Goal: Book appointment/travel/reservation

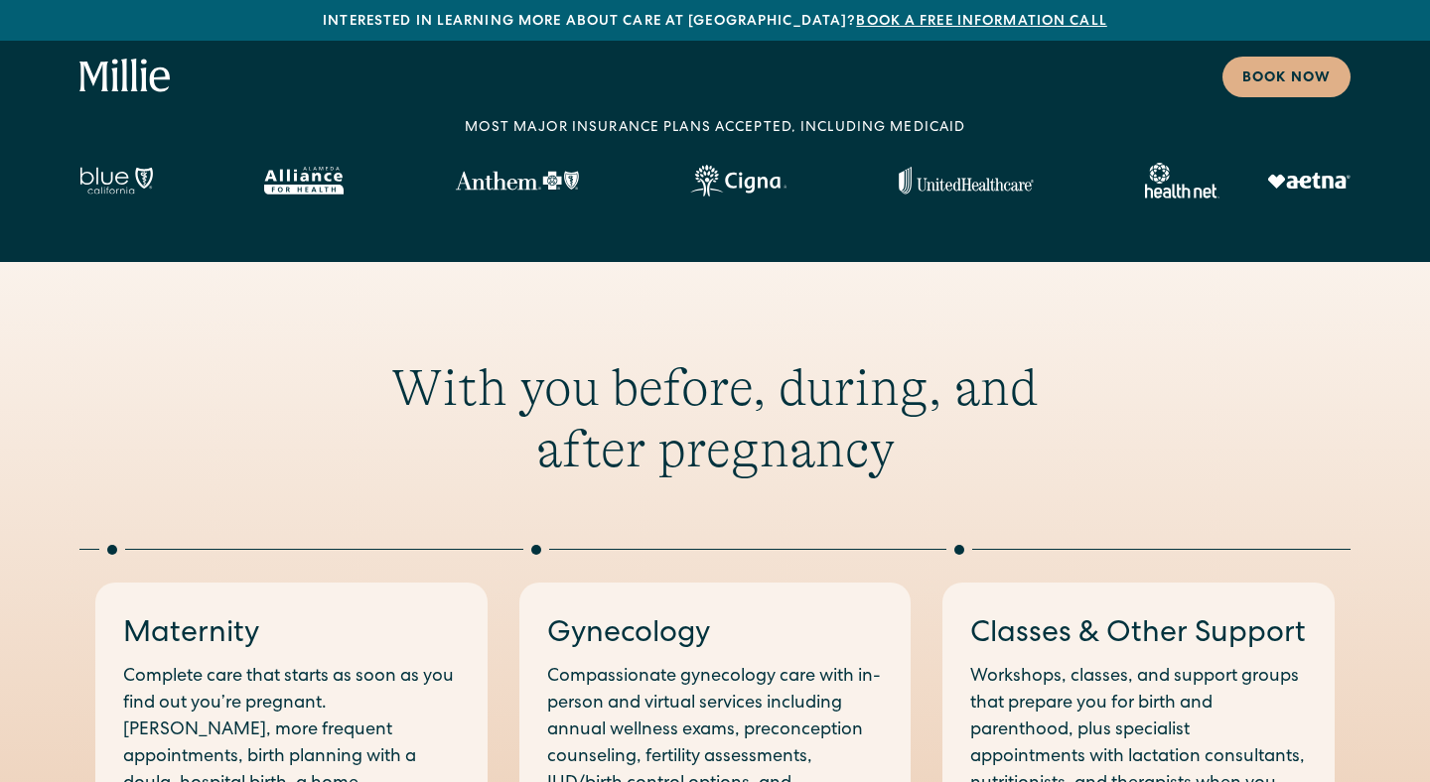
scroll to position [585, 0]
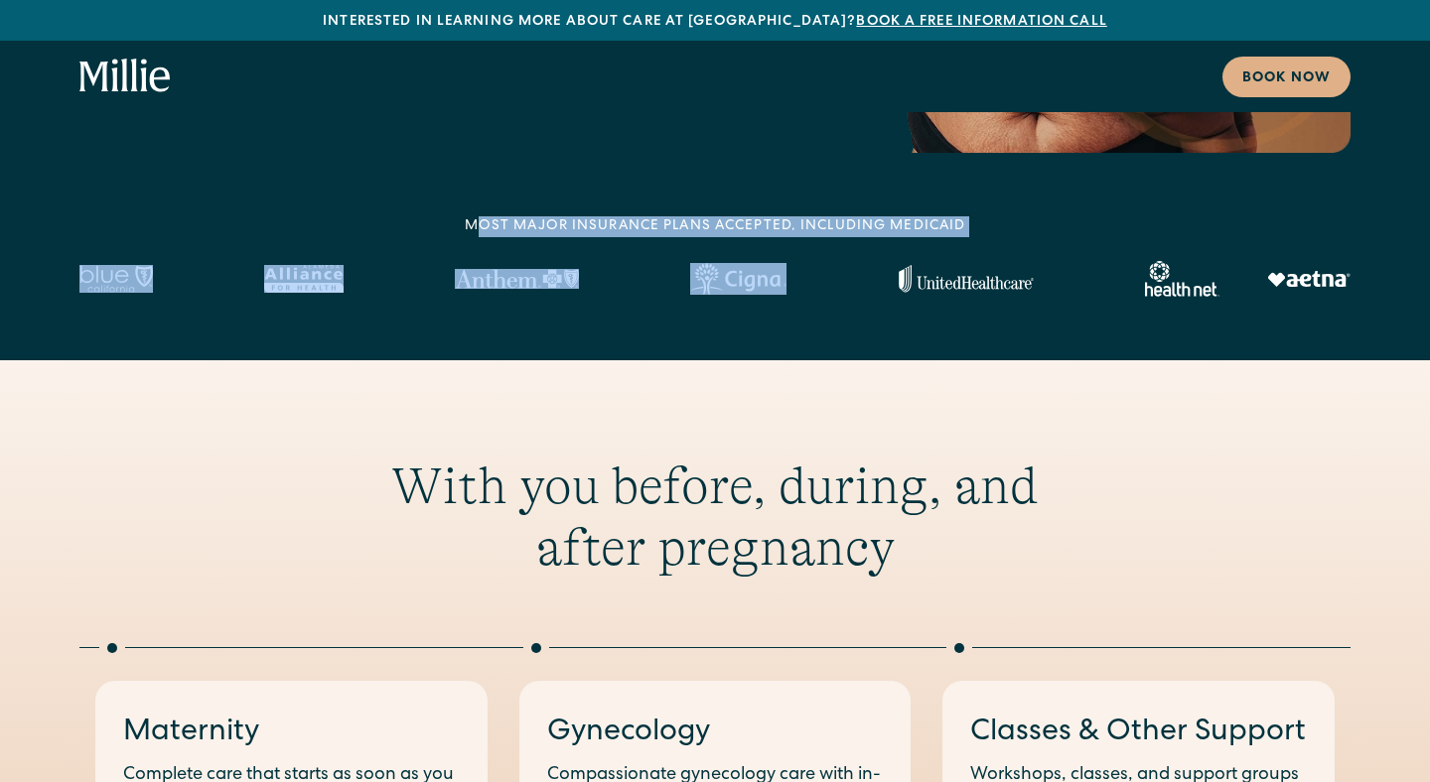
drag, startPoint x: 478, startPoint y: 226, endPoint x: 1028, endPoint y: 220, distance: 550.1
click at [1028, 220] on div "MOST MAJOR INSURANCE PLANS ACCEPTED, INCLUDING MEDICAID" at bounding box center [714, 256] width 1271 height 80
click at [1012, 225] on div "MOST MAJOR INSURANCE PLANS ACCEPTED, INCLUDING MEDICAID" at bounding box center [714, 256] width 1271 height 80
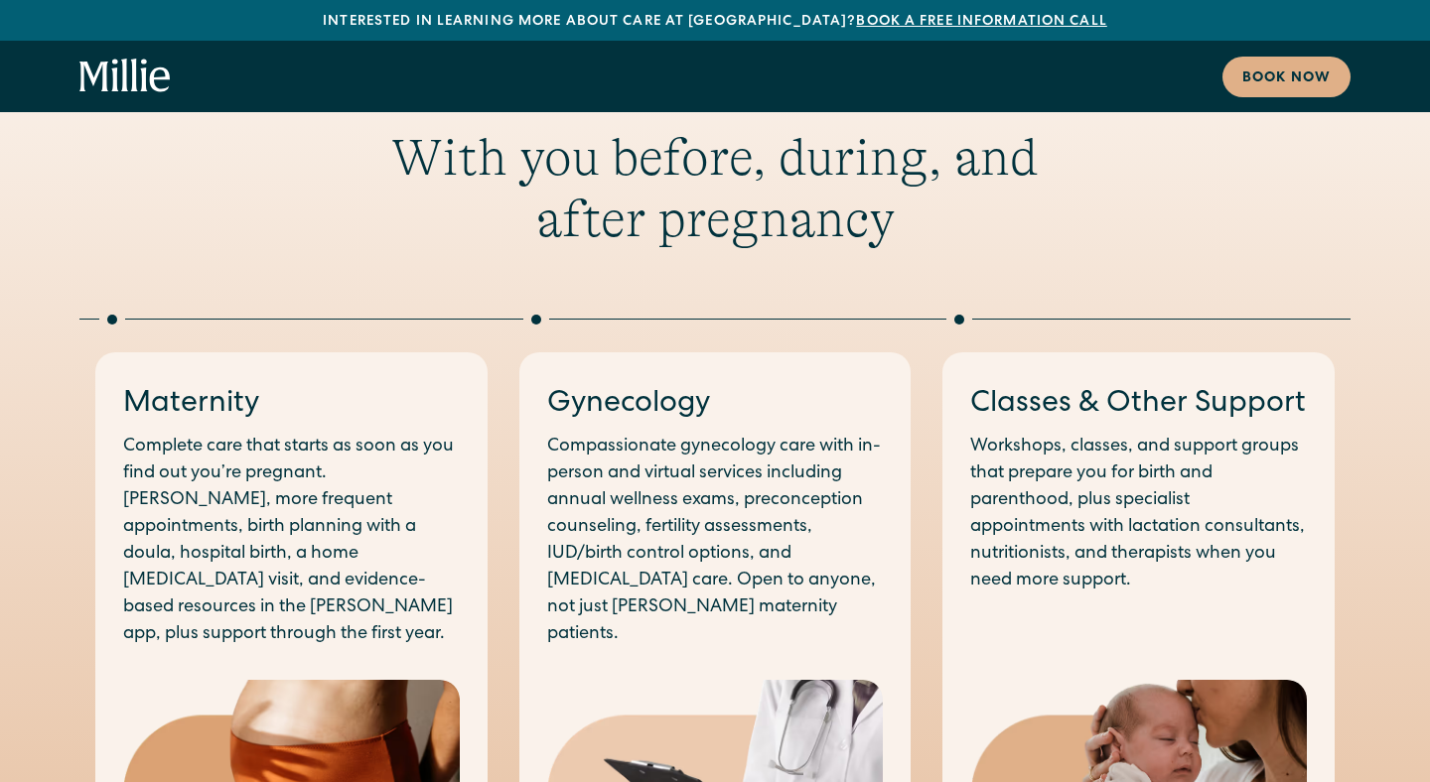
scroll to position [953, 0]
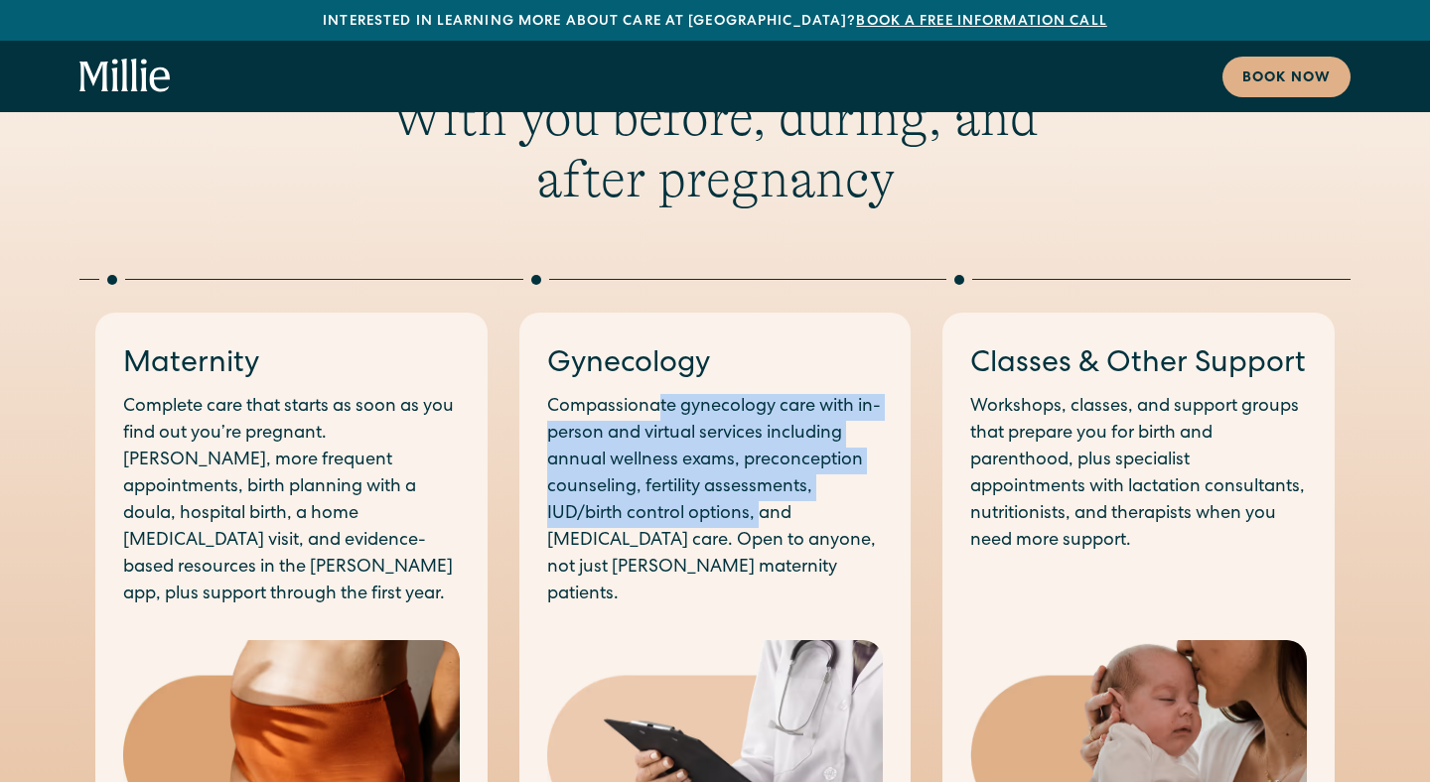
drag, startPoint x: 660, startPoint y: 401, endPoint x: 758, endPoint y: 523, distance: 156.2
click at [758, 523] on p "Compassionate gynecology care with in-person and virtual services including ann…" at bounding box center [715, 501] width 337 height 214
click at [706, 482] on p "Compassionate gynecology care with in-person and virtual services including ann…" at bounding box center [715, 501] width 337 height 214
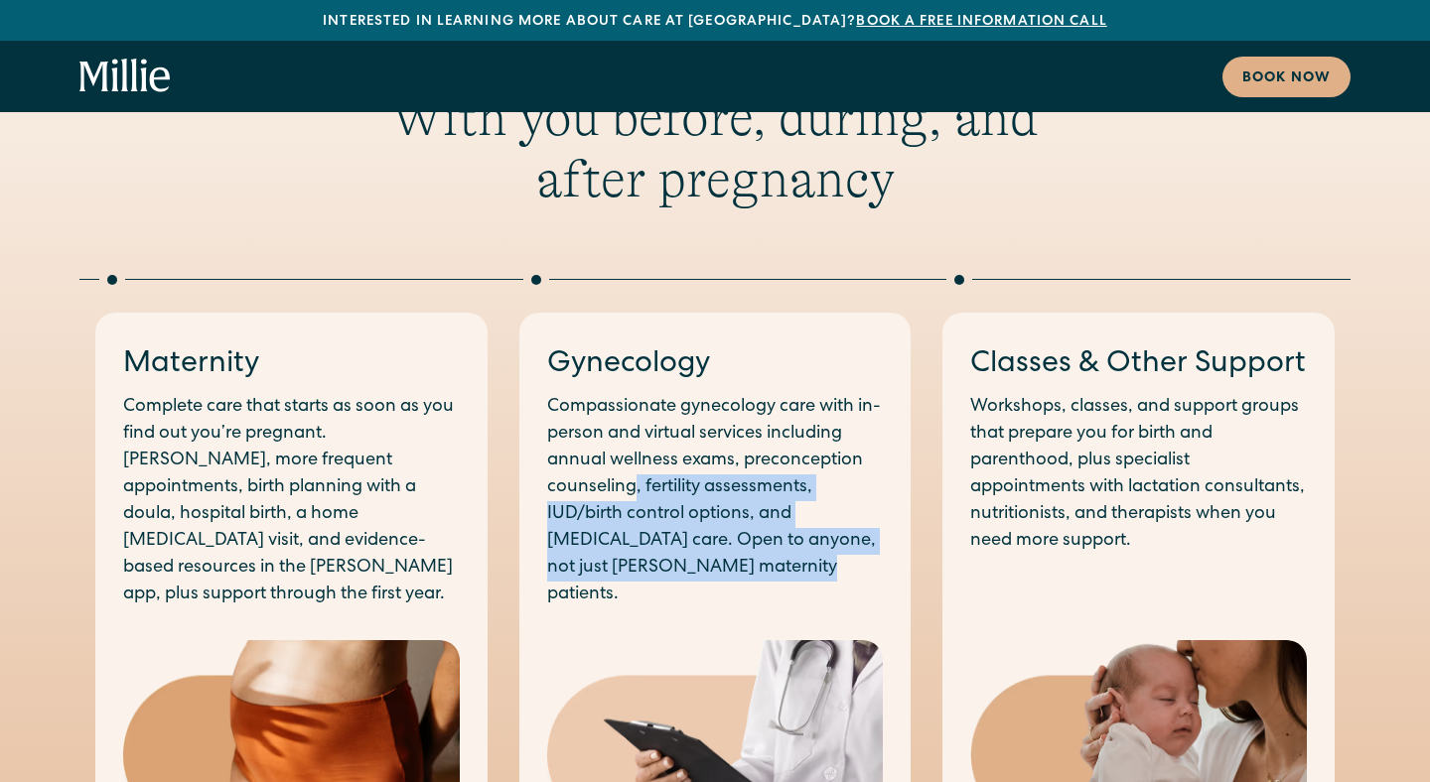
drag, startPoint x: 631, startPoint y: 482, endPoint x: 797, endPoint y: 564, distance: 185.2
click at [797, 564] on p "Compassionate gynecology care with in-person and virtual services including ann…" at bounding box center [715, 501] width 337 height 214
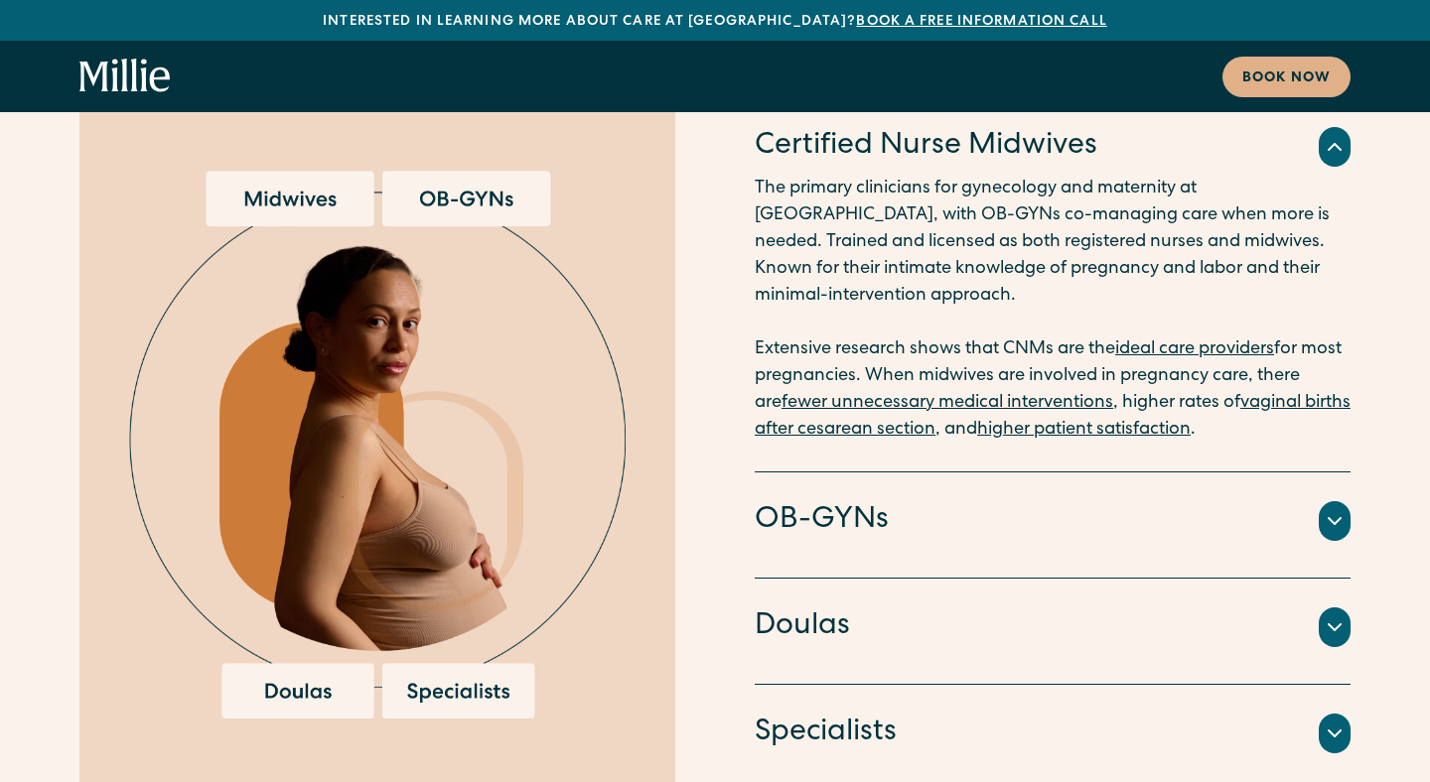
scroll to position [4028, 0]
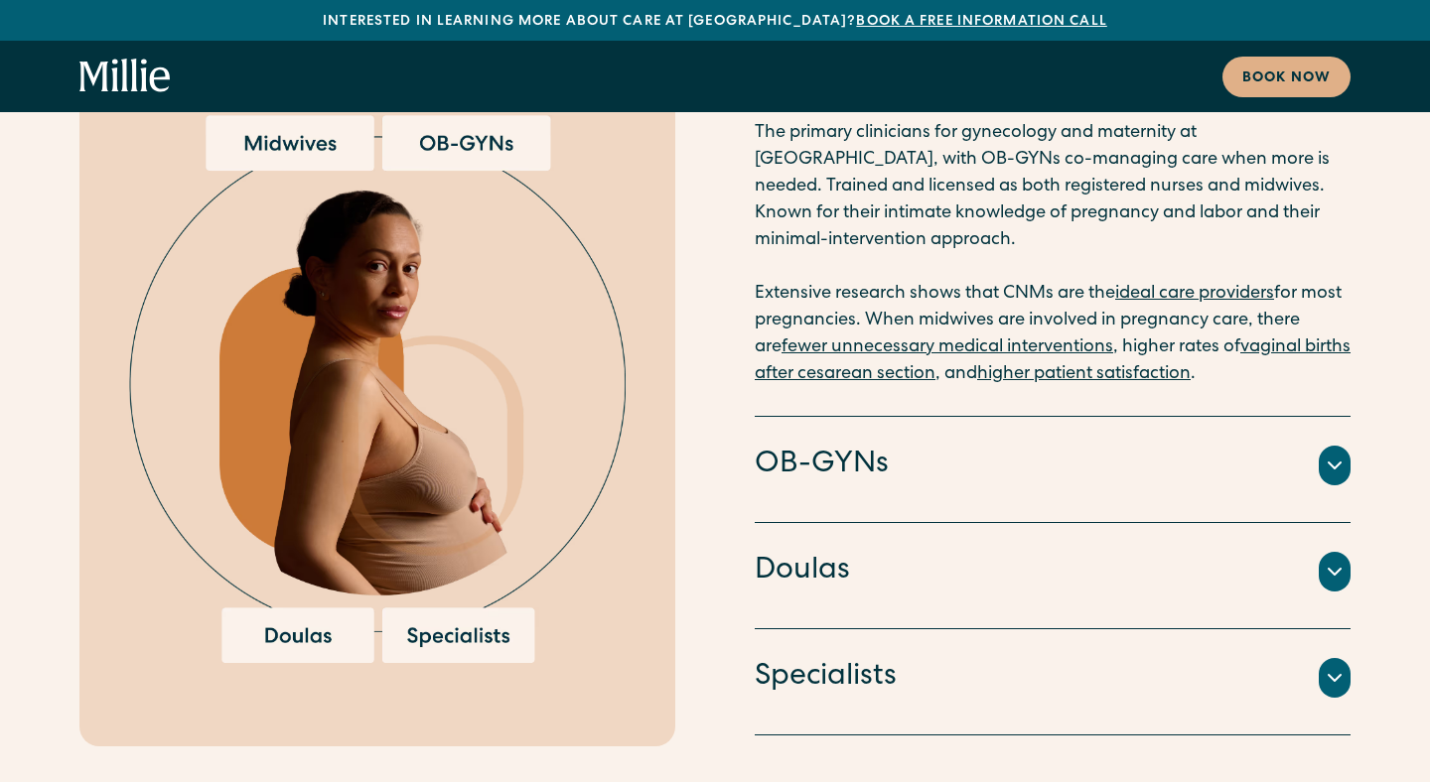
click at [1338, 463] on icon at bounding box center [1335, 466] width 12 height 6
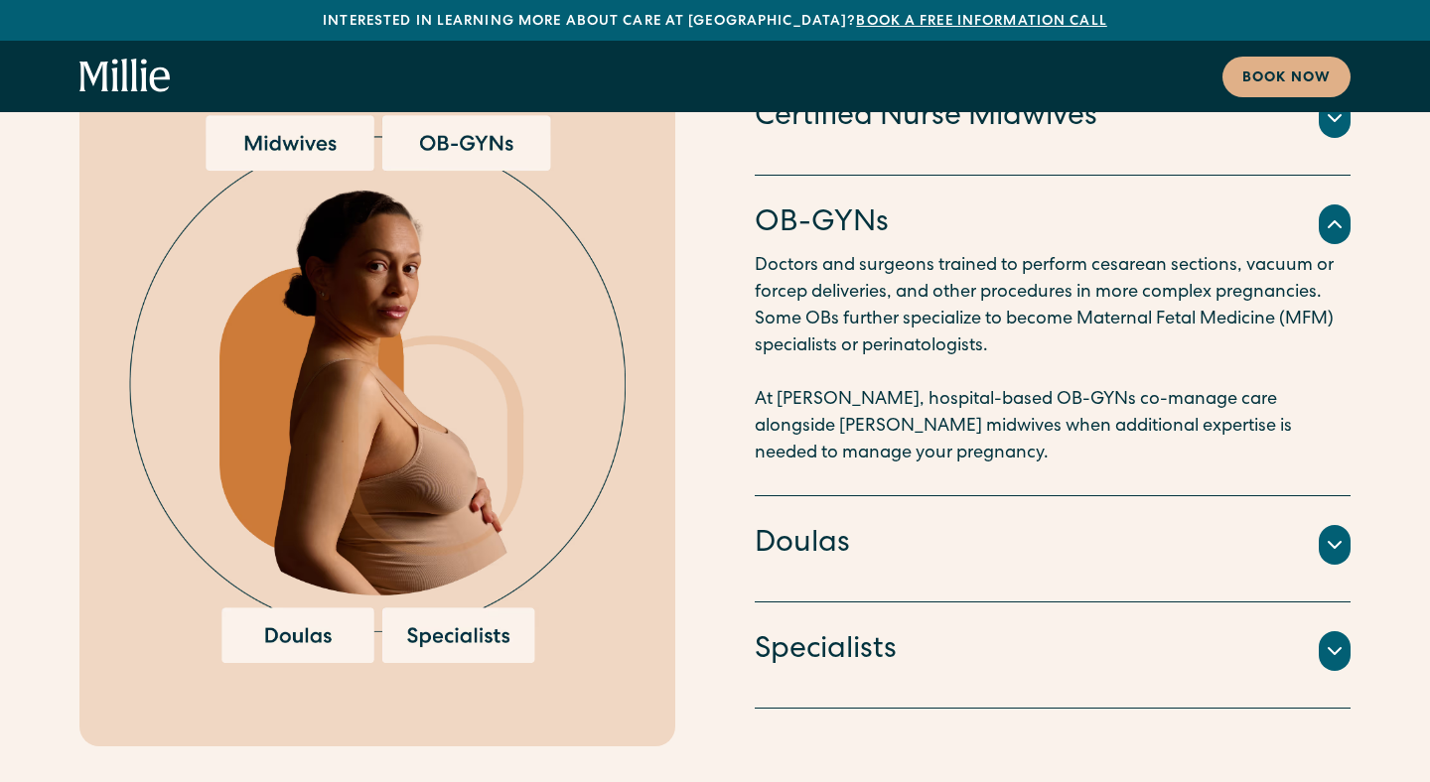
click at [1329, 205] on div at bounding box center [1335, 225] width 32 height 40
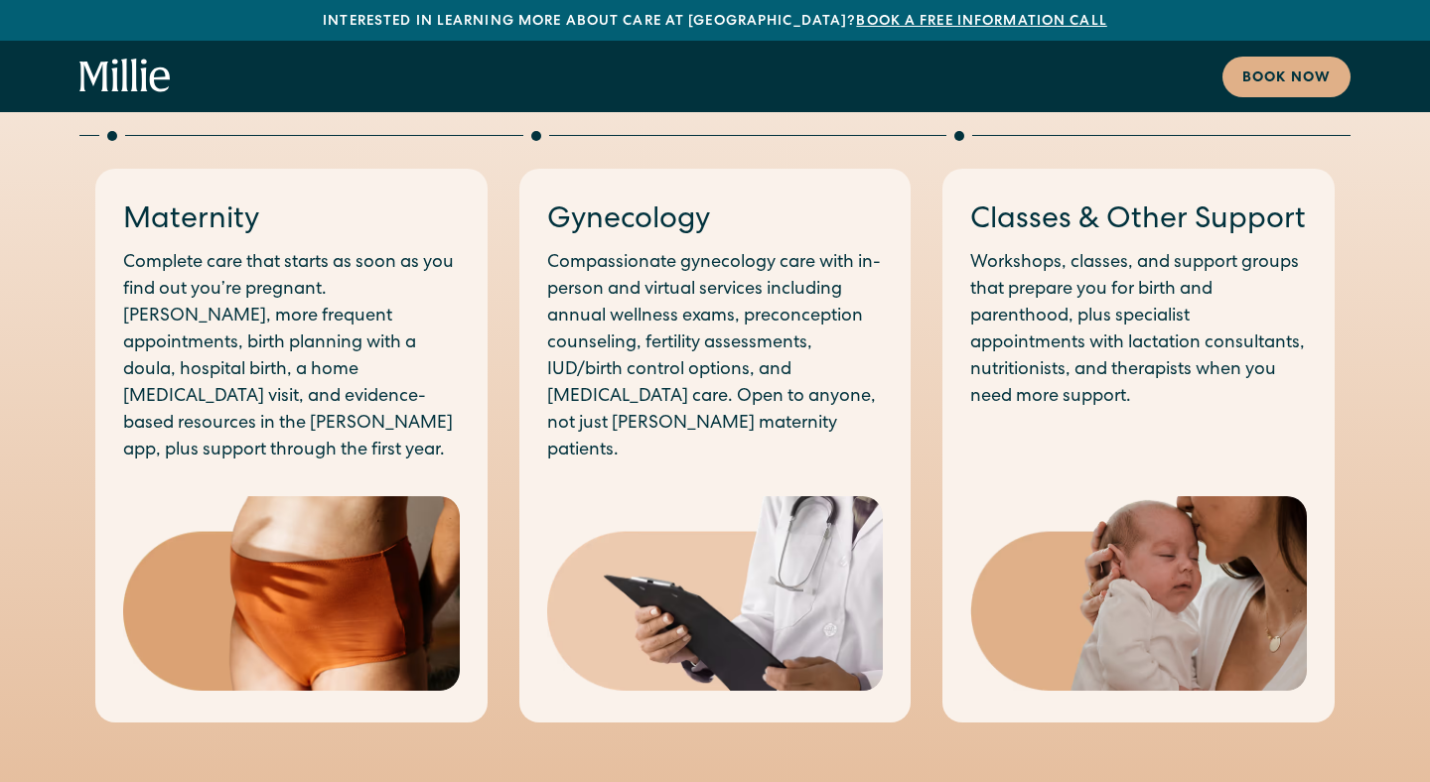
scroll to position [1089, 0]
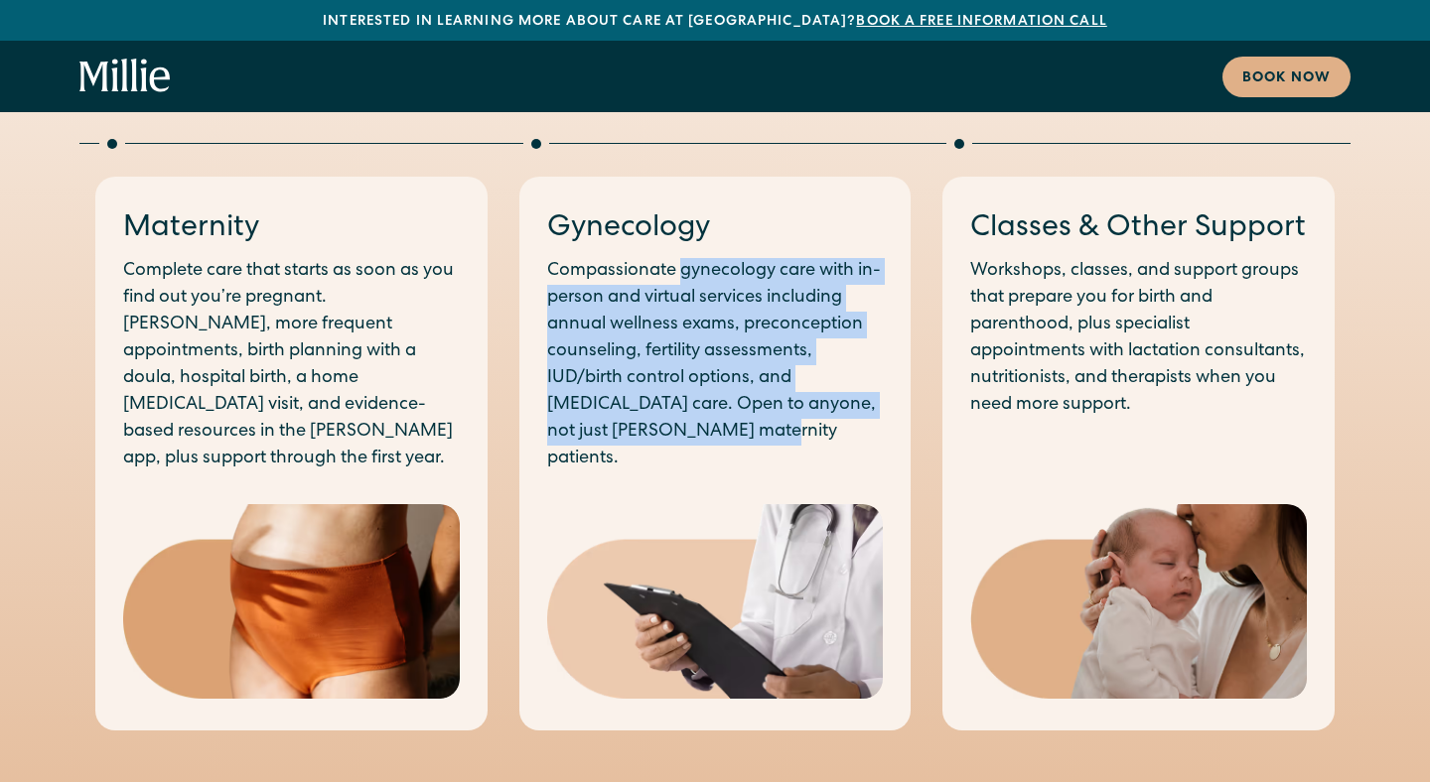
drag, startPoint x: 684, startPoint y: 275, endPoint x: 751, endPoint y: 441, distance: 178.7
click at [751, 441] on p "Compassionate gynecology care with in-person and virtual services including ann…" at bounding box center [715, 365] width 337 height 214
click at [1277, 70] on div "Book now" at bounding box center [1286, 79] width 88 height 21
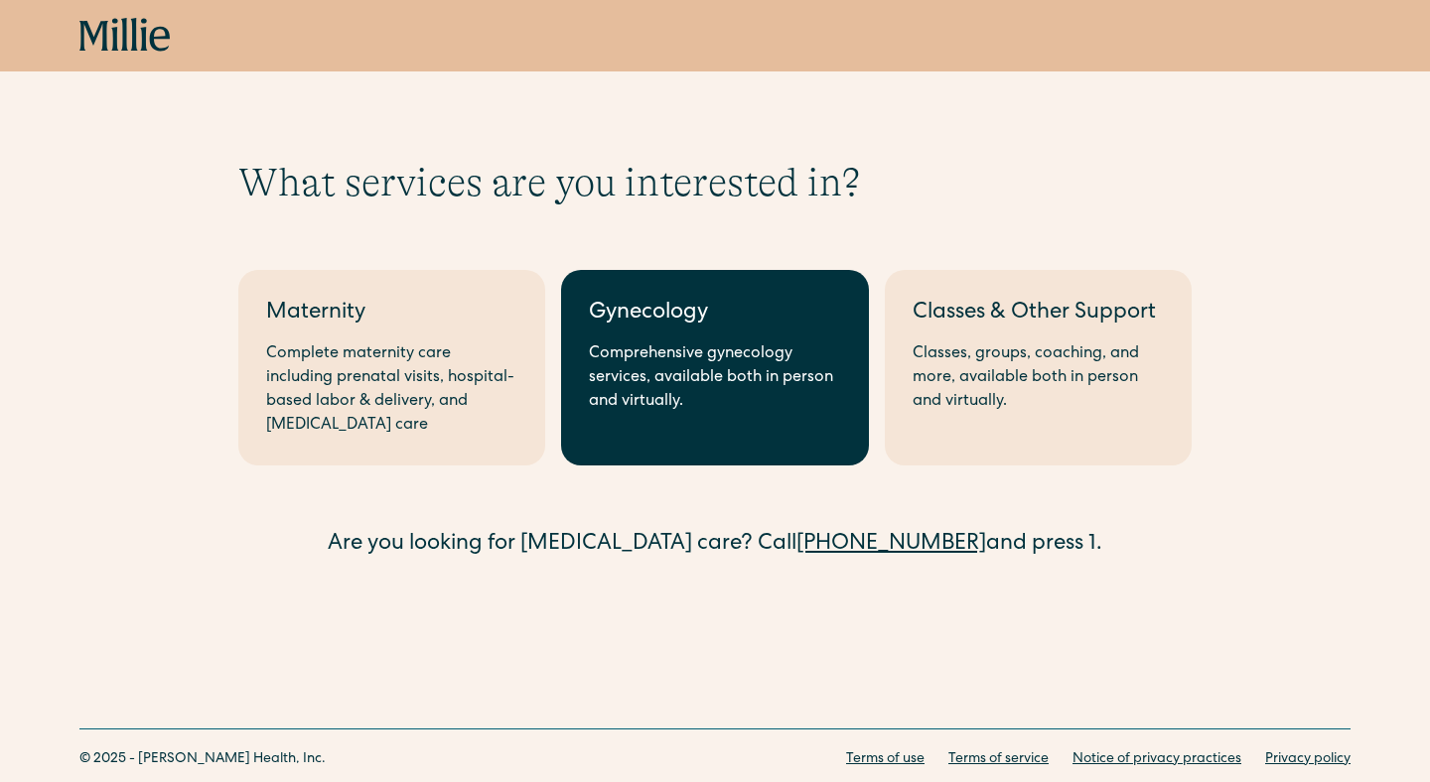
click at [648, 334] on link "Gynecology Comprehensive gynecology services, available both in person and virt…" at bounding box center [714, 368] width 307 height 196
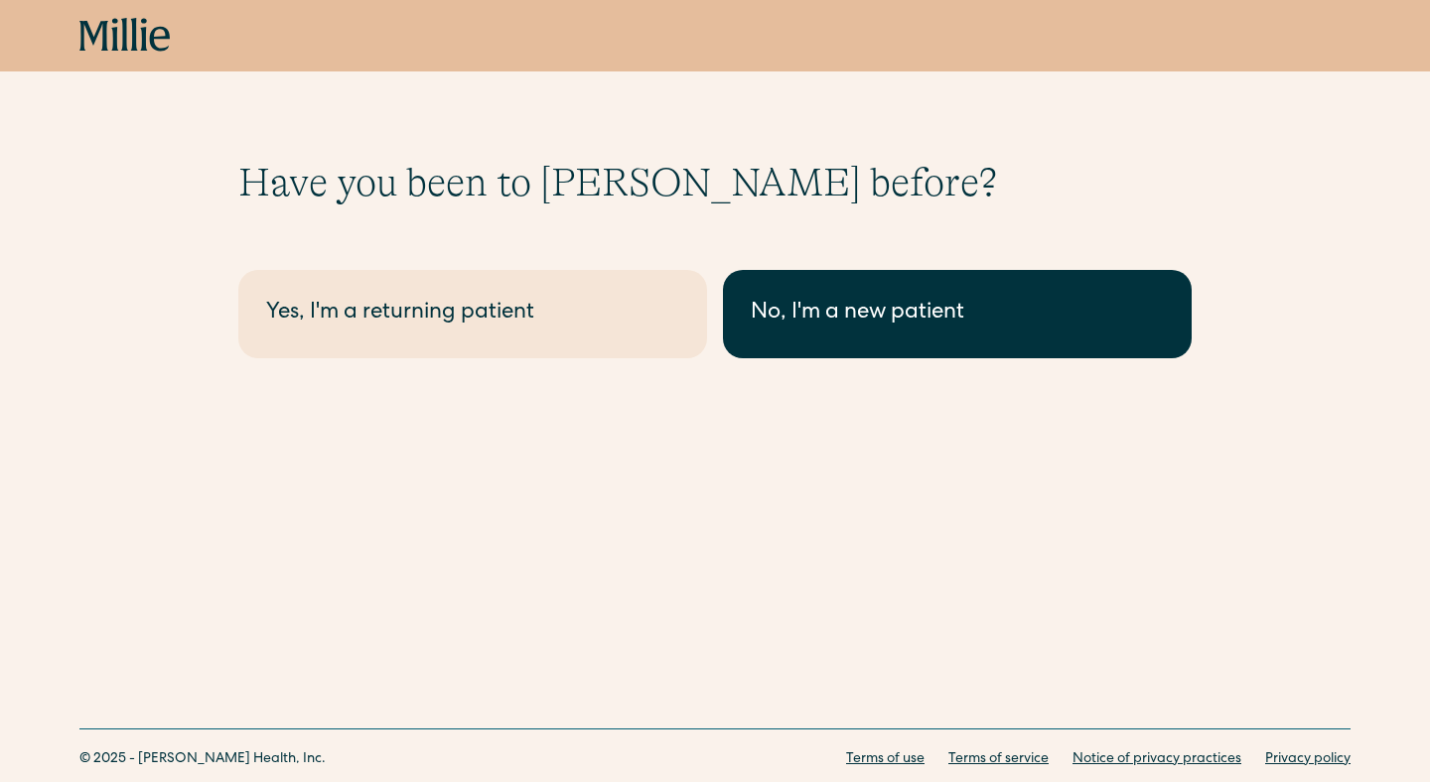
click at [859, 325] on div "No, I'm a new patient" at bounding box center [957, 314] width 413 height 33
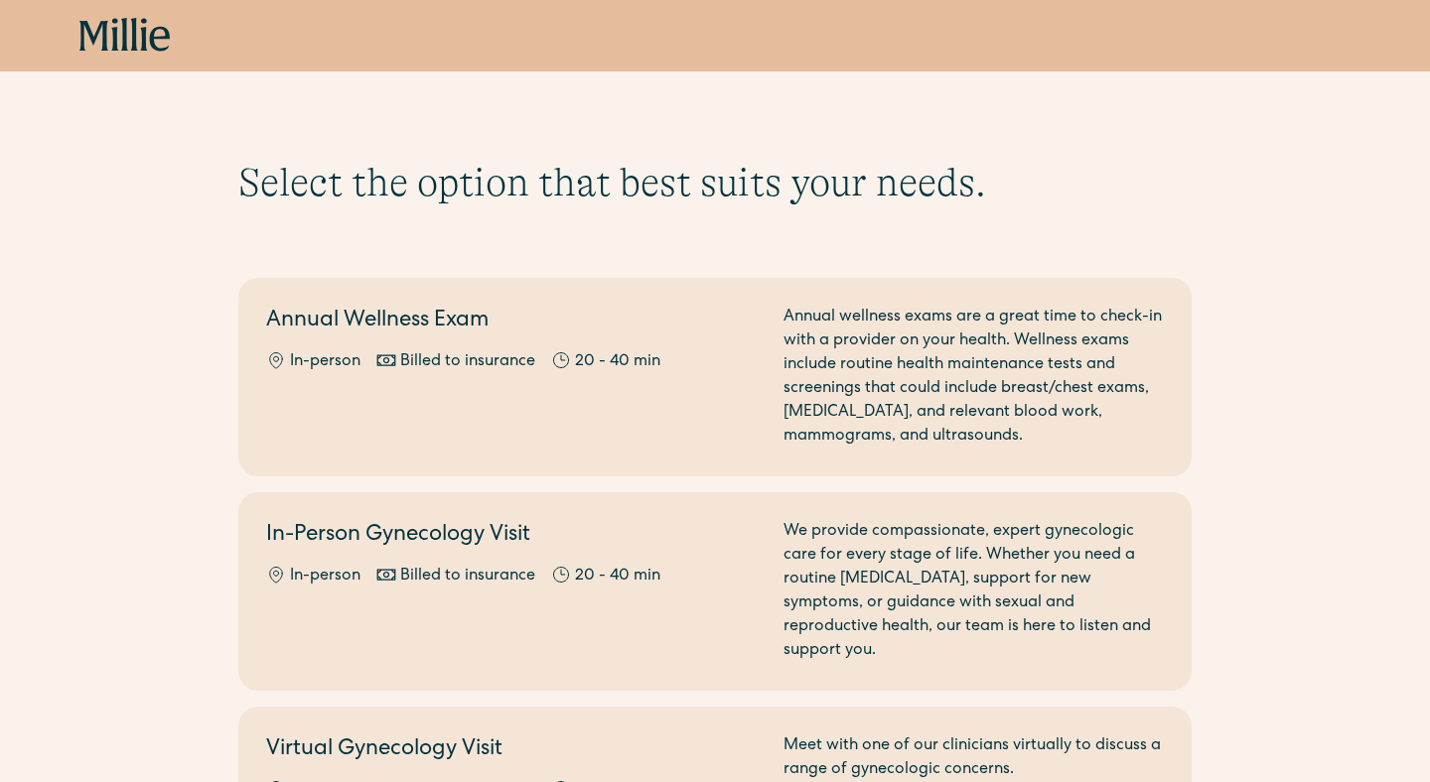
click at [112, 19] on icon at bounding box center [114, 34] width 7 height 33
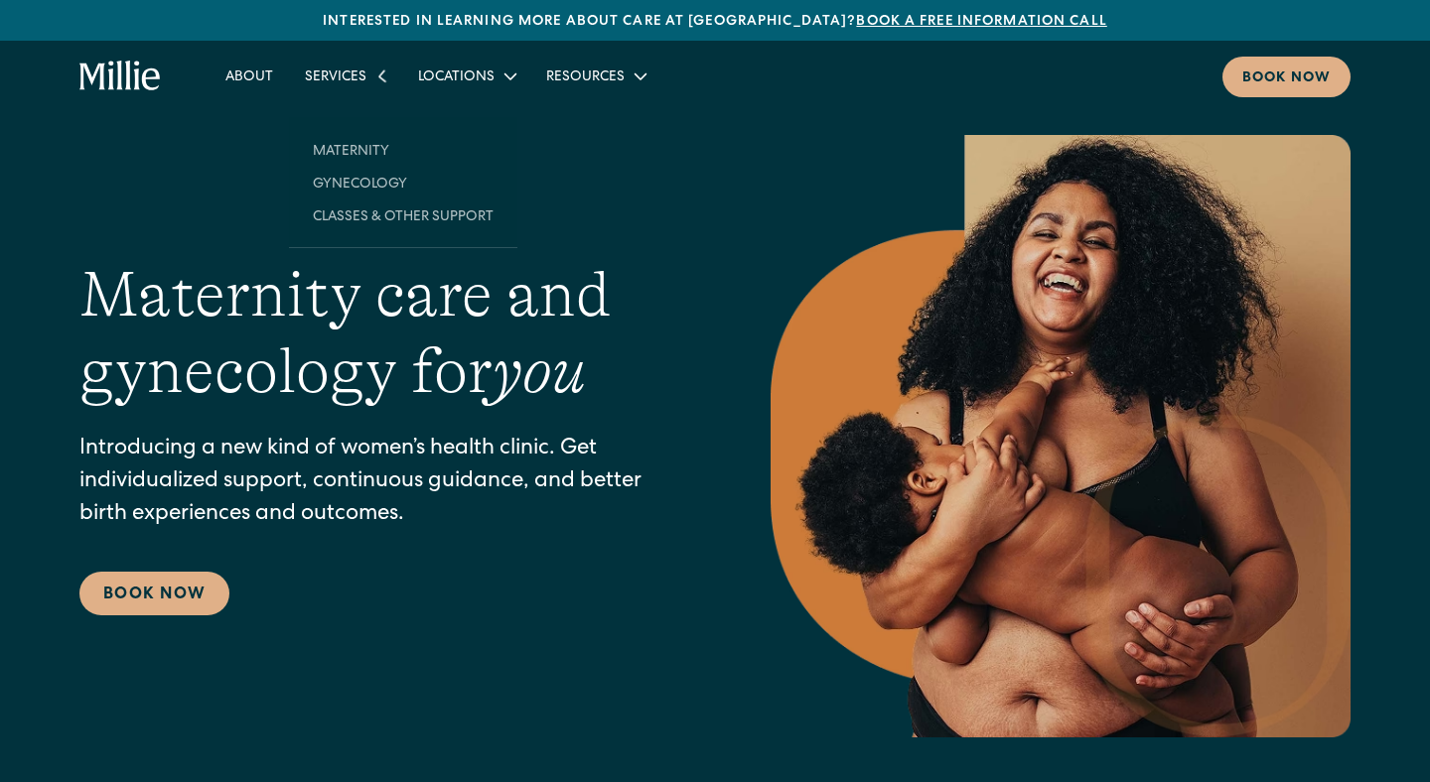
click at [447, 79] on div "Locations" at bounding box center [456, 78] width 76 height 21
click at [453, 126] on link "Berkeley" at bounding box center [495, 124] width 171 height 33
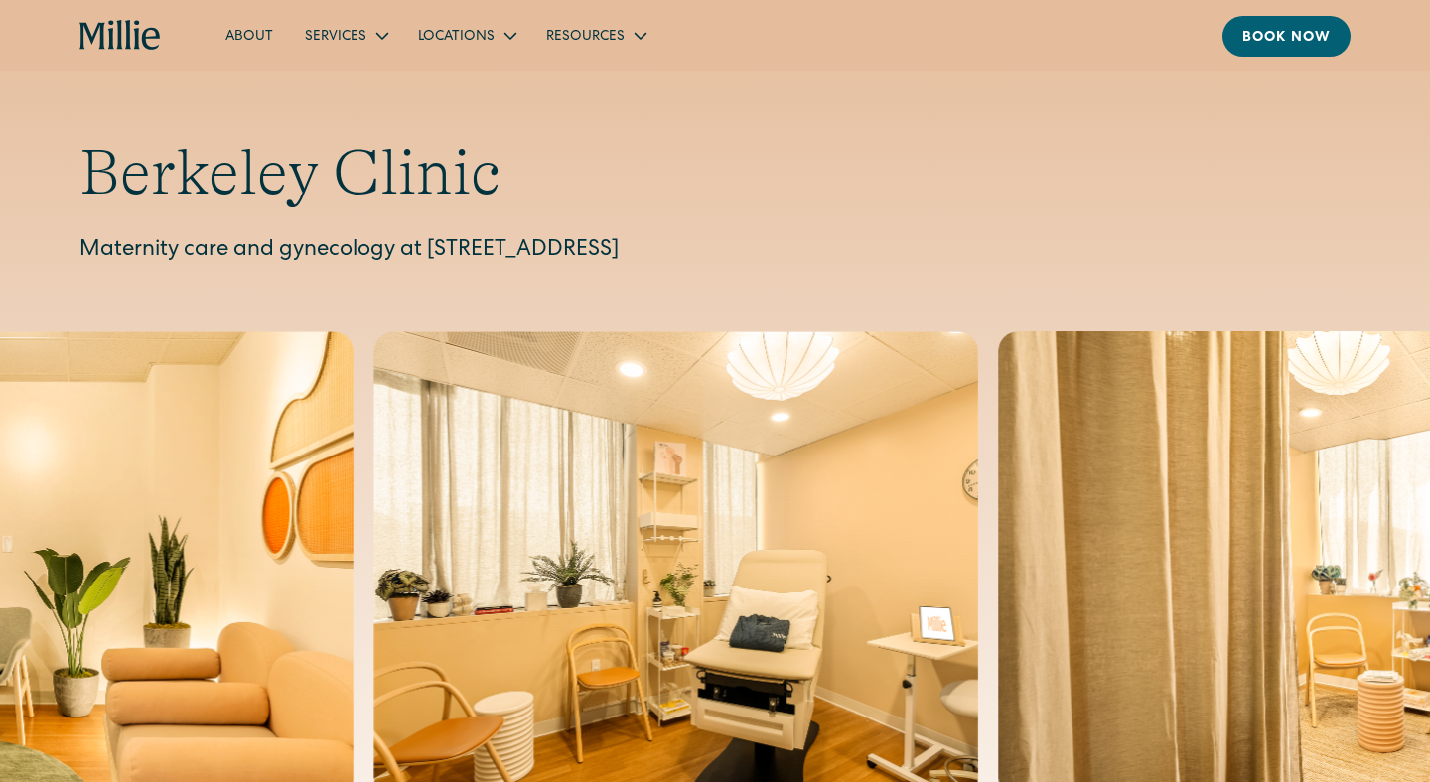
drag, startPoint x: 429, startPoint y: 244, endPoint x: 975, endPoint y: 260, distance: 546.3
click at [975, 260] on p "Maternity care and gynecology at 2999 Regent Street, Suite 524, Berkeley, CA 94…" at bounding box center [714, 251] width 1271 height 33
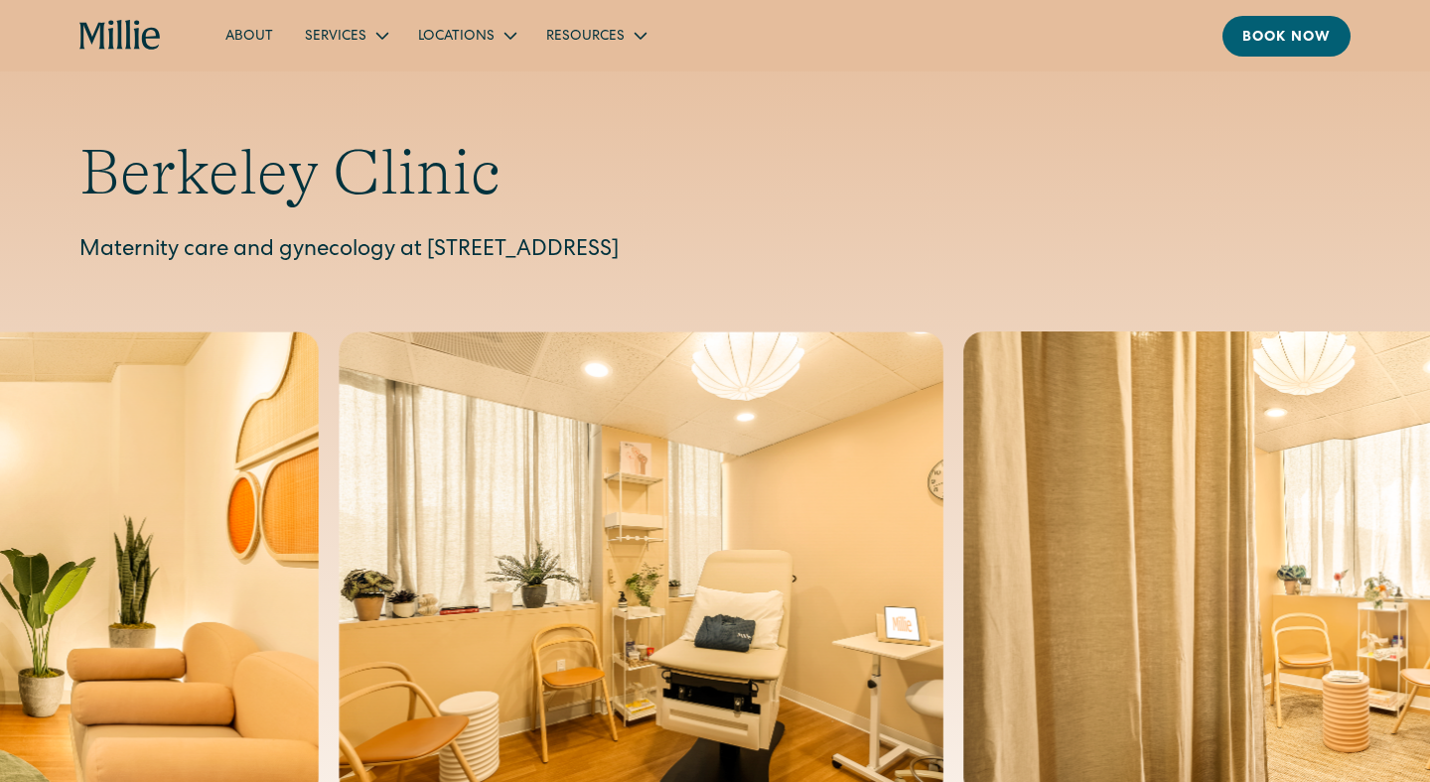
copy p "2999 Regent Street, Suite 524, Berkeley, CA 94705"
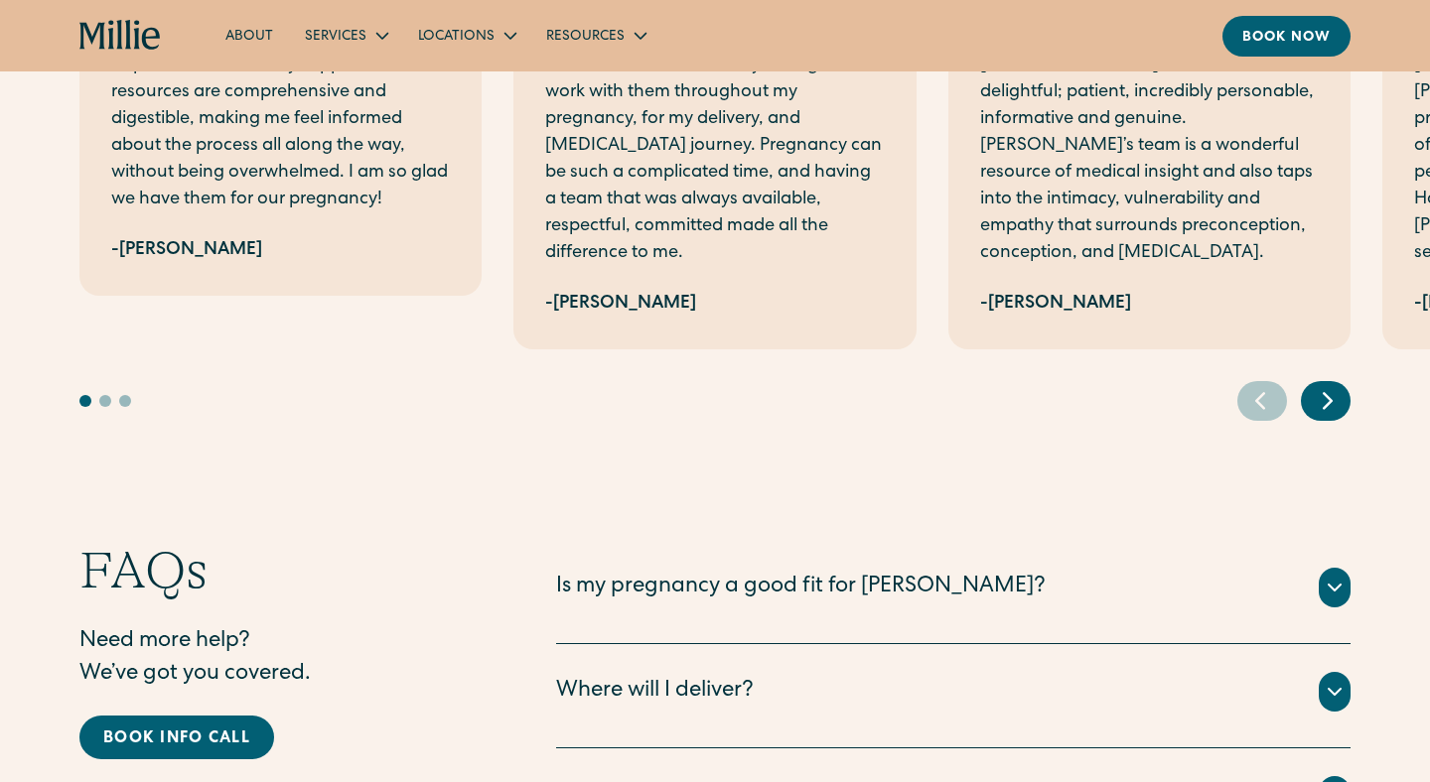
scroll to position [4486, 0]
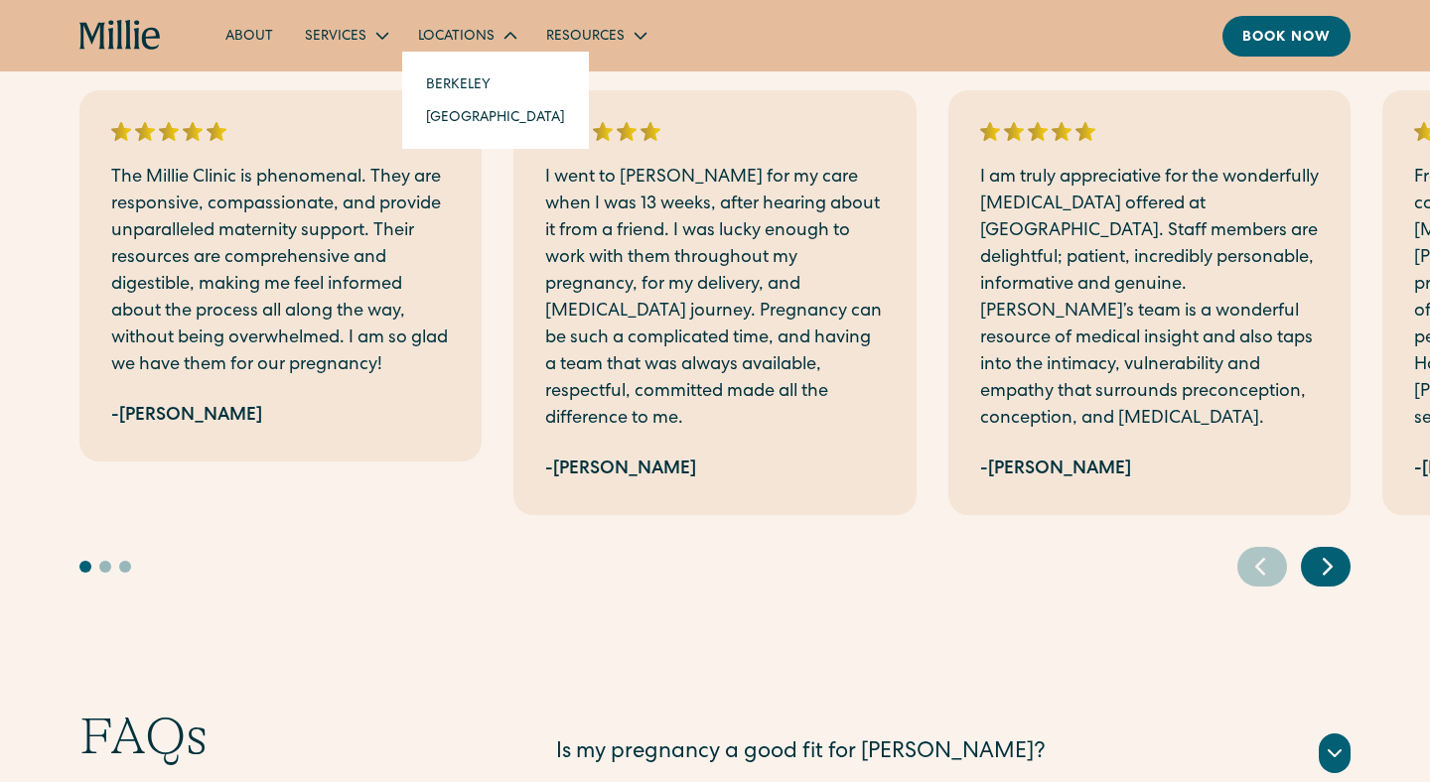
click at [476, 84] on link "Berkeley" at bounding box center [495, 84] width 171 height 33
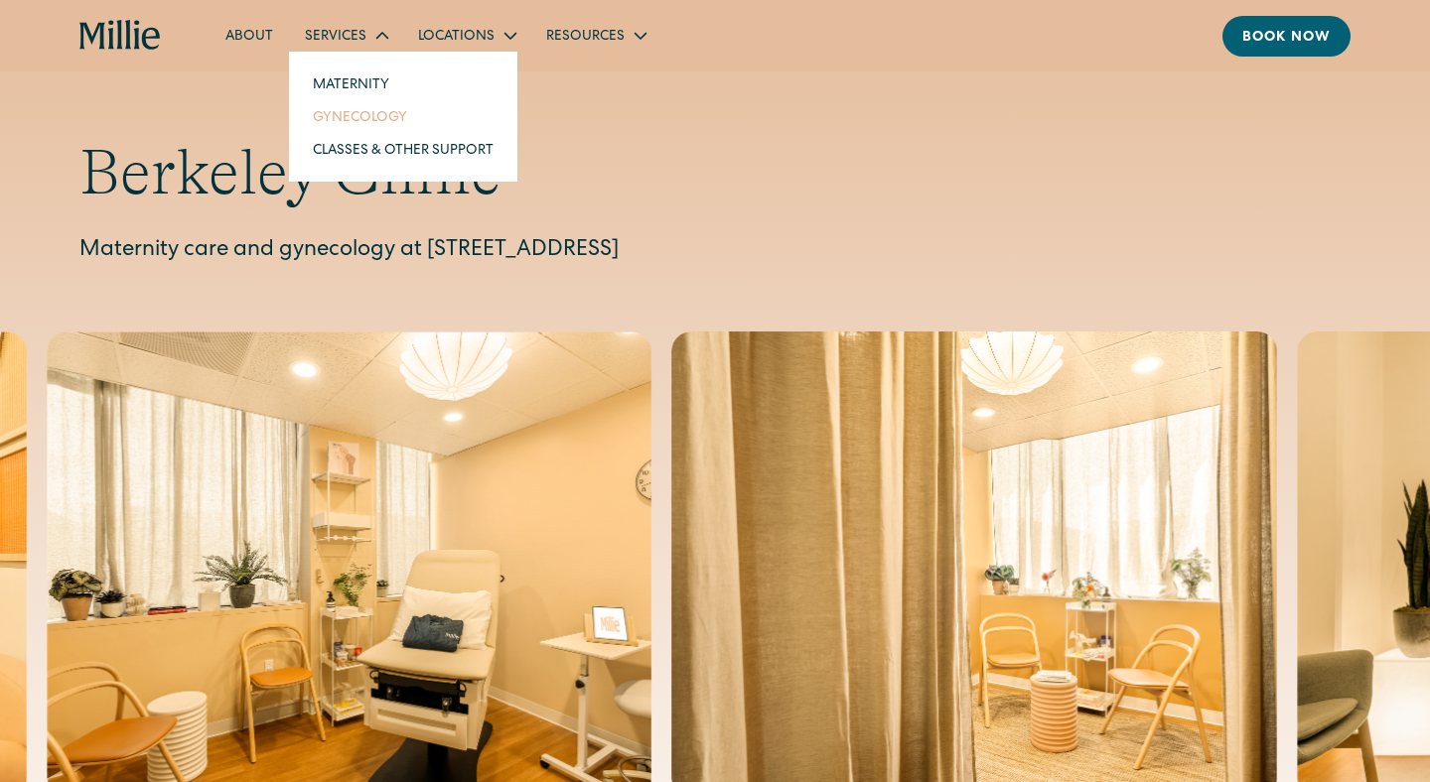
click at [332, 110] on link "Gynecology" at bounding box center [403, 116] width 212 height 33
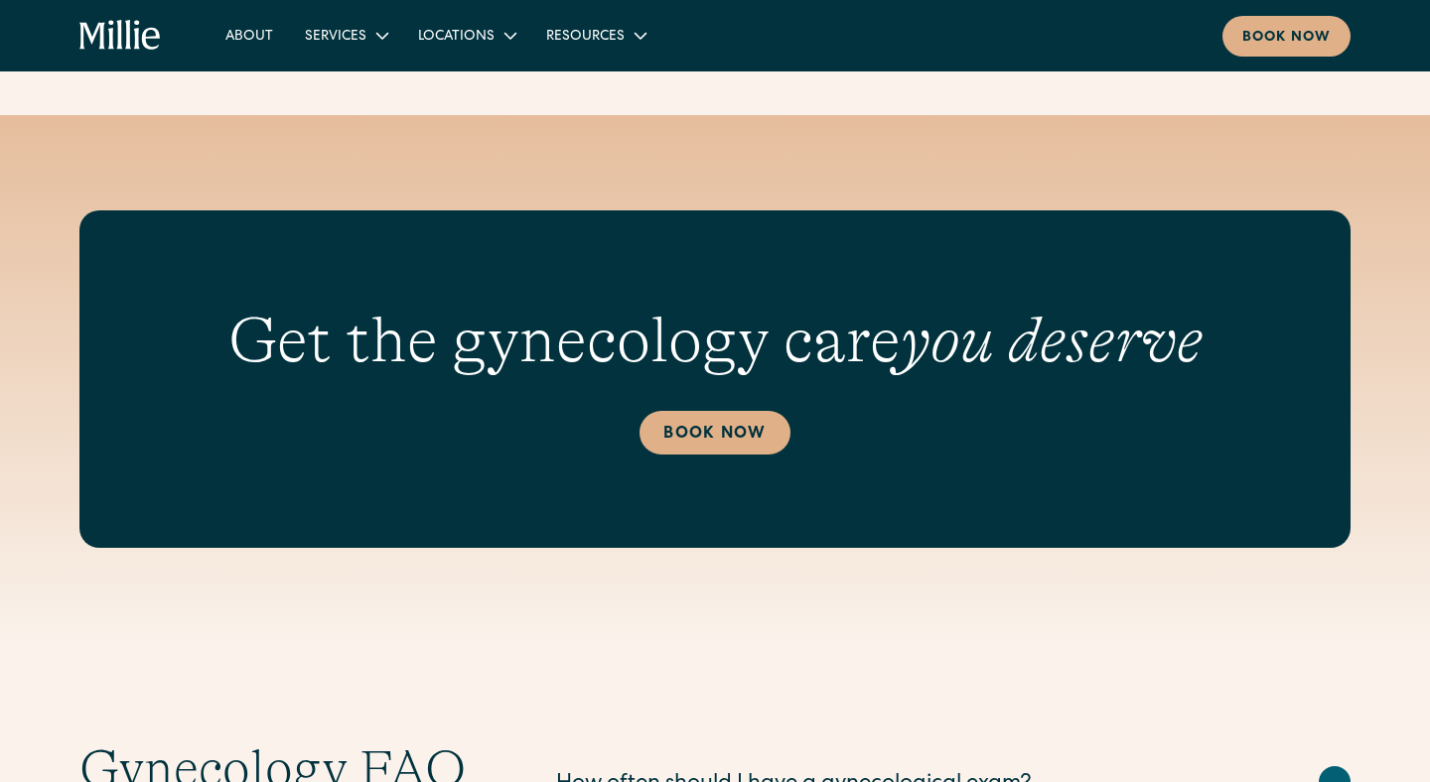
scroll to position [3025, 0]
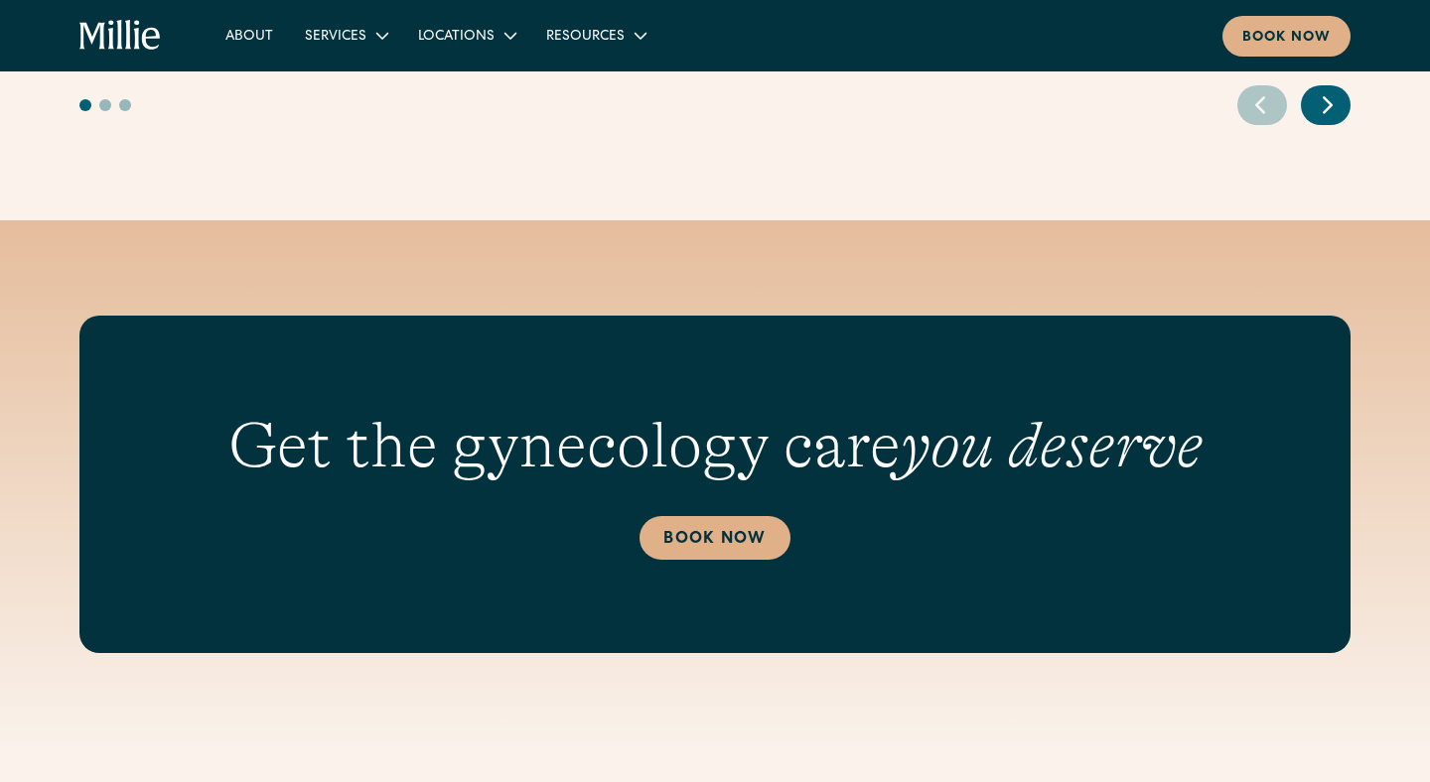
click at [677, 586] on div "Get the gynecology care you deserve Book Now" at bounding box center [714, 485] width 1271 height 338
click at [678, 560] on link "Book Now" at bounding box center [714, 538] width 150 height 44
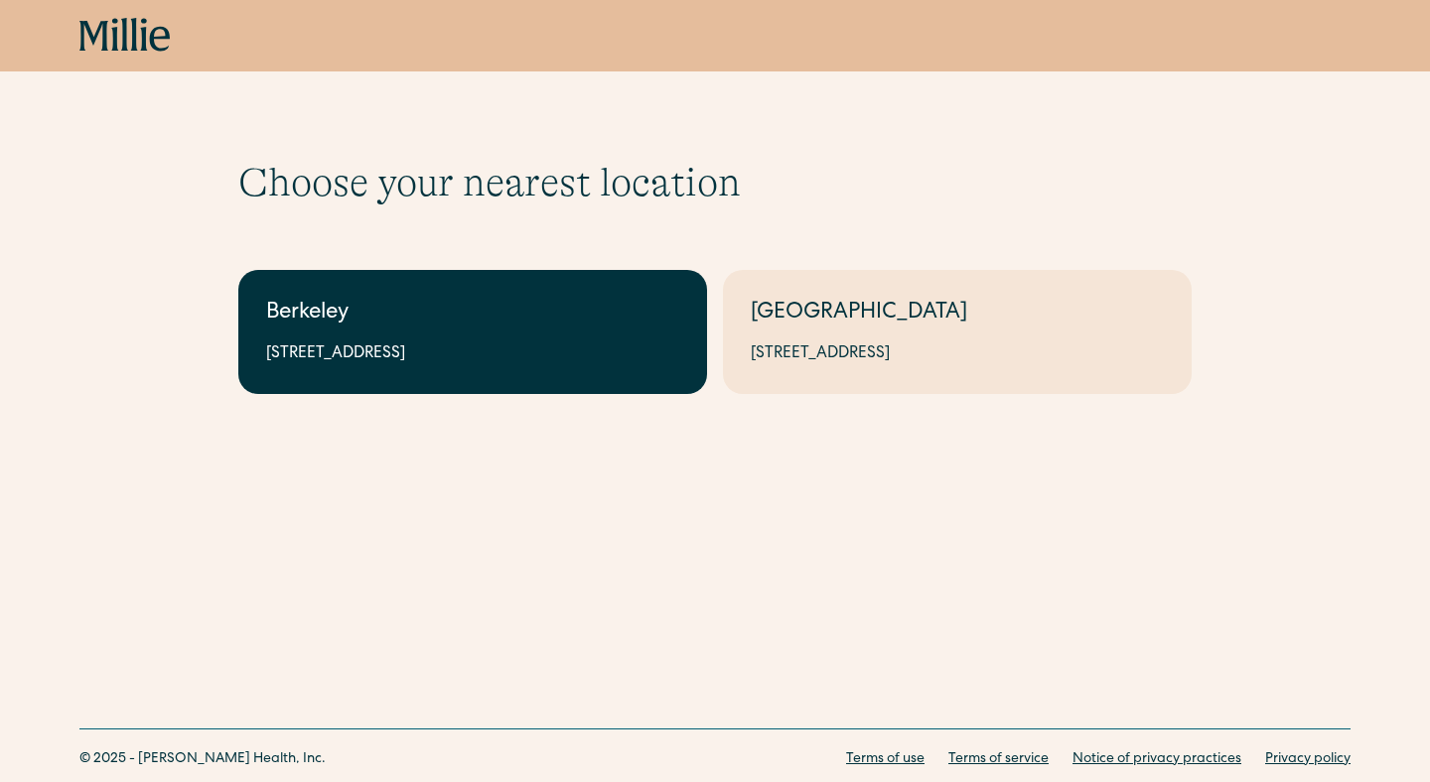
click at [456, 318] on div "Berkeley" at bounding box center [472, 314] width 413 height 33
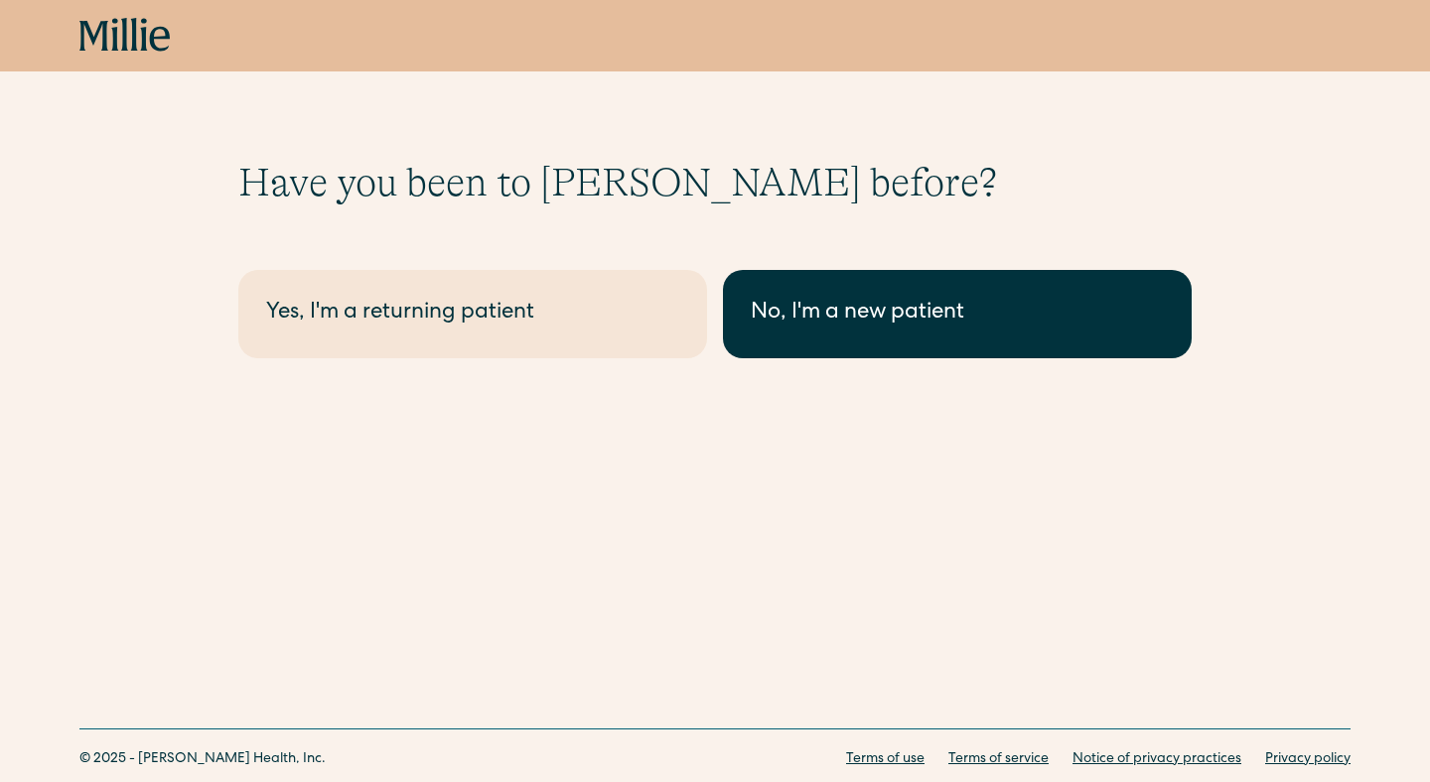
click at [821, 306] on div "No, I'm a new patient" at bounding box center [957, 314] width 413 height 33
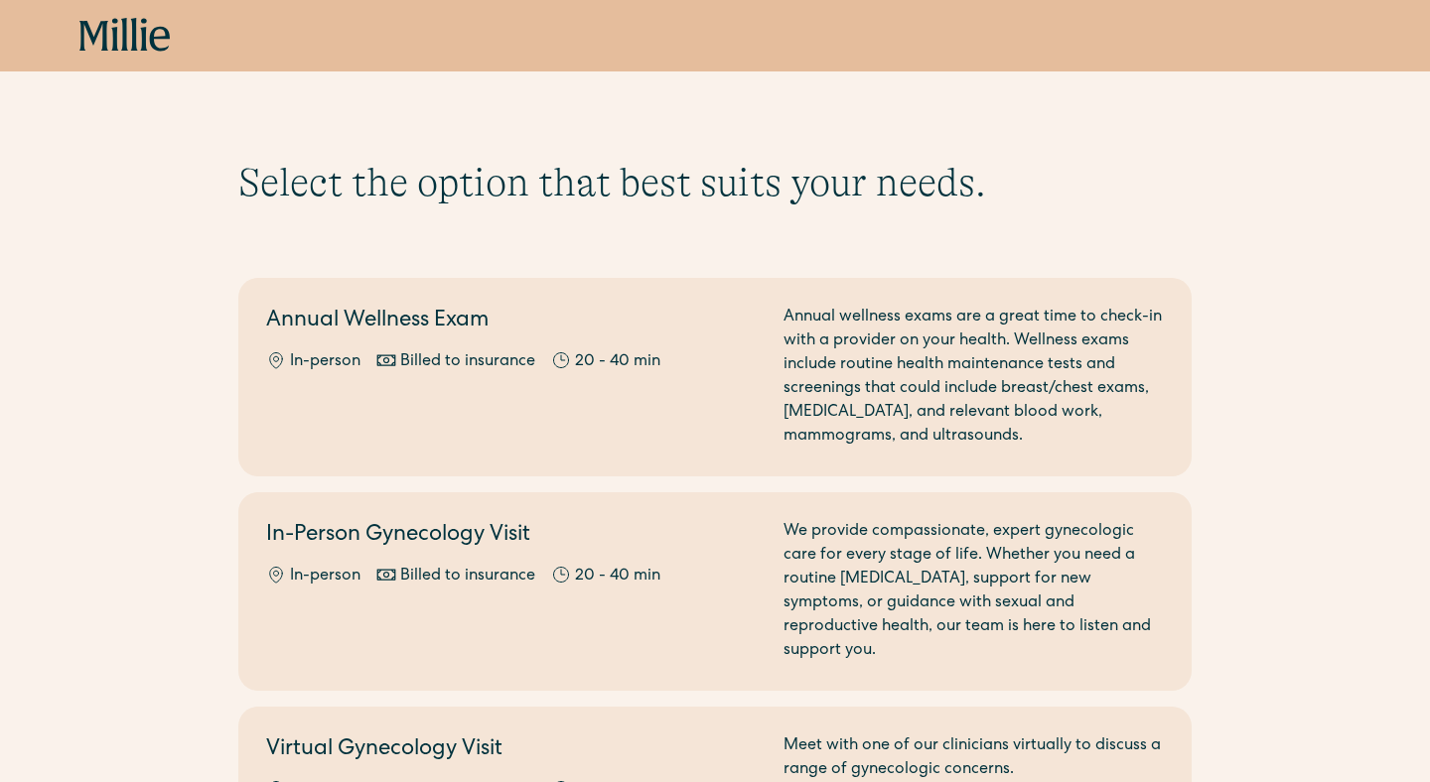
click at [104, 34] on icon at bounding box center [93, 36] width 29 height 30
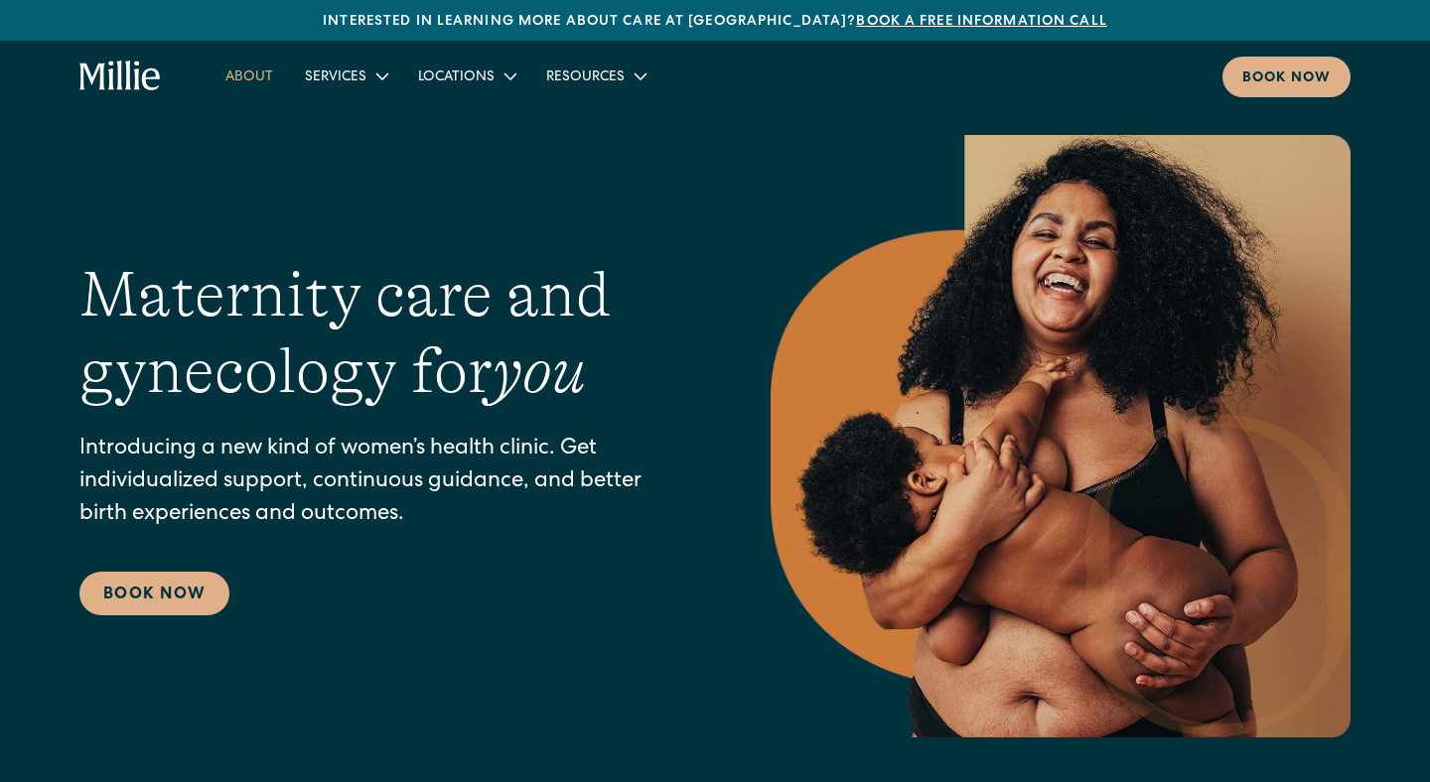
click at [265, 73] on link "About" at bounding box center [249, 76] width 79 height 33
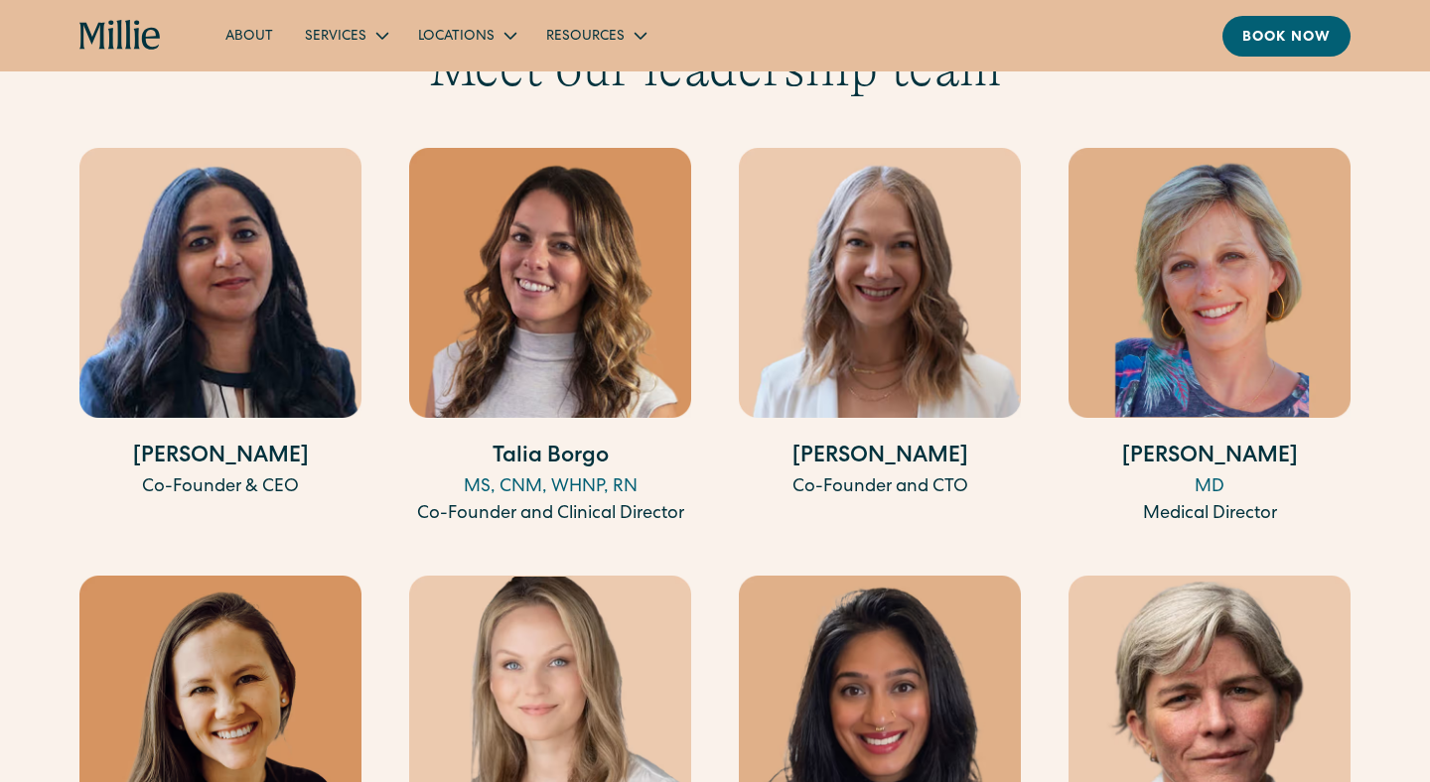
scroll to position [3662, 0]
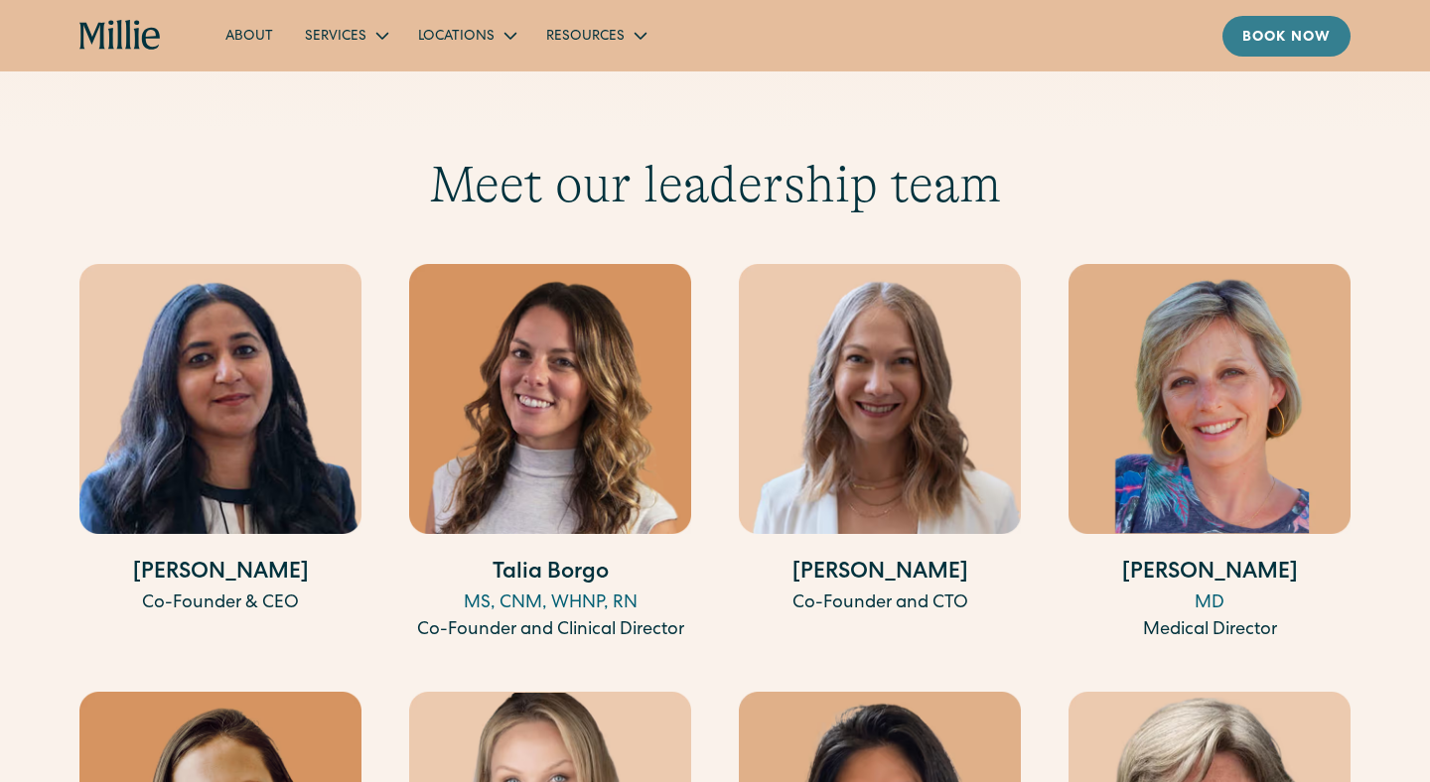
click at [1269, 33] on div "Book now" at bounding box center [1286, 38] width 88 height 21
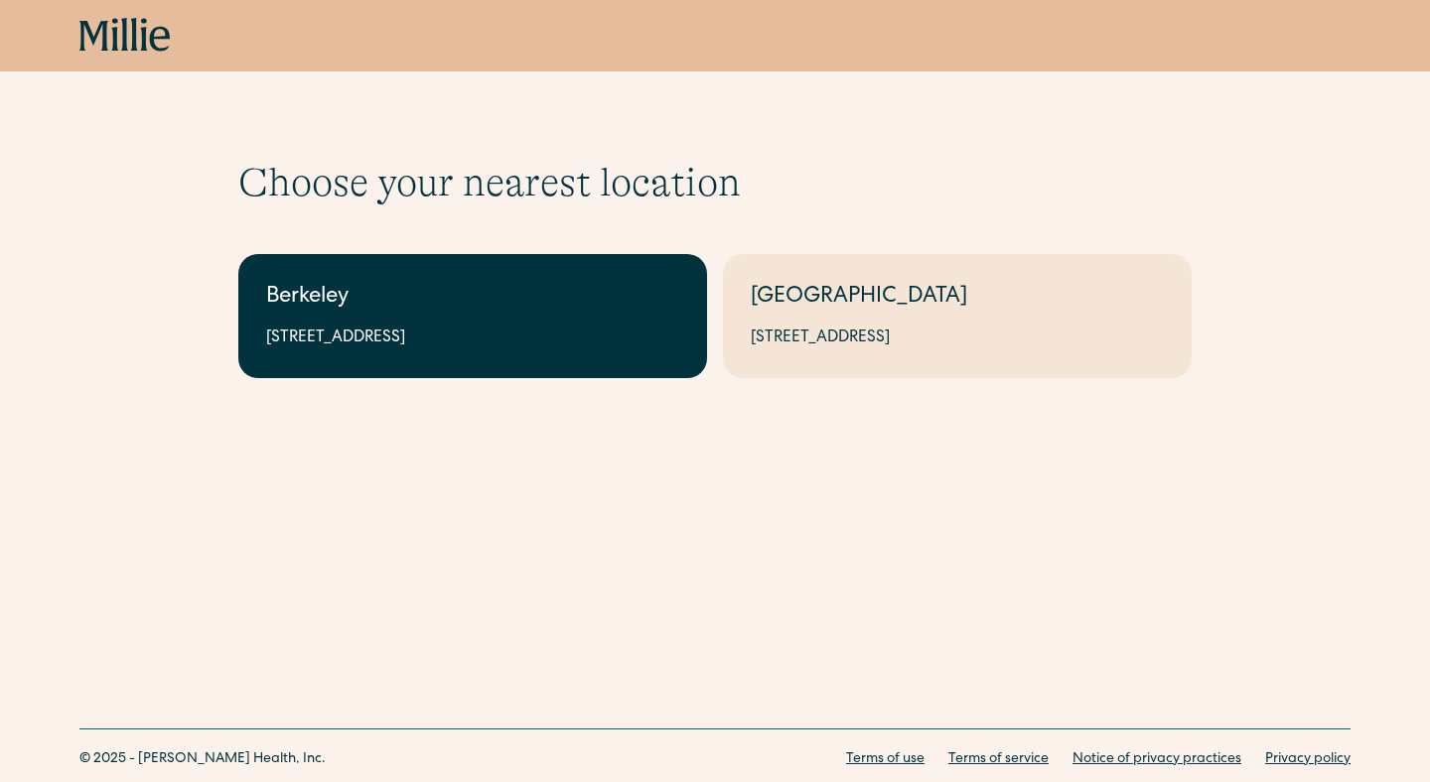
click at [428, 286] on div "Berkeley" at bounding box center [472, 298] width 413 height 33
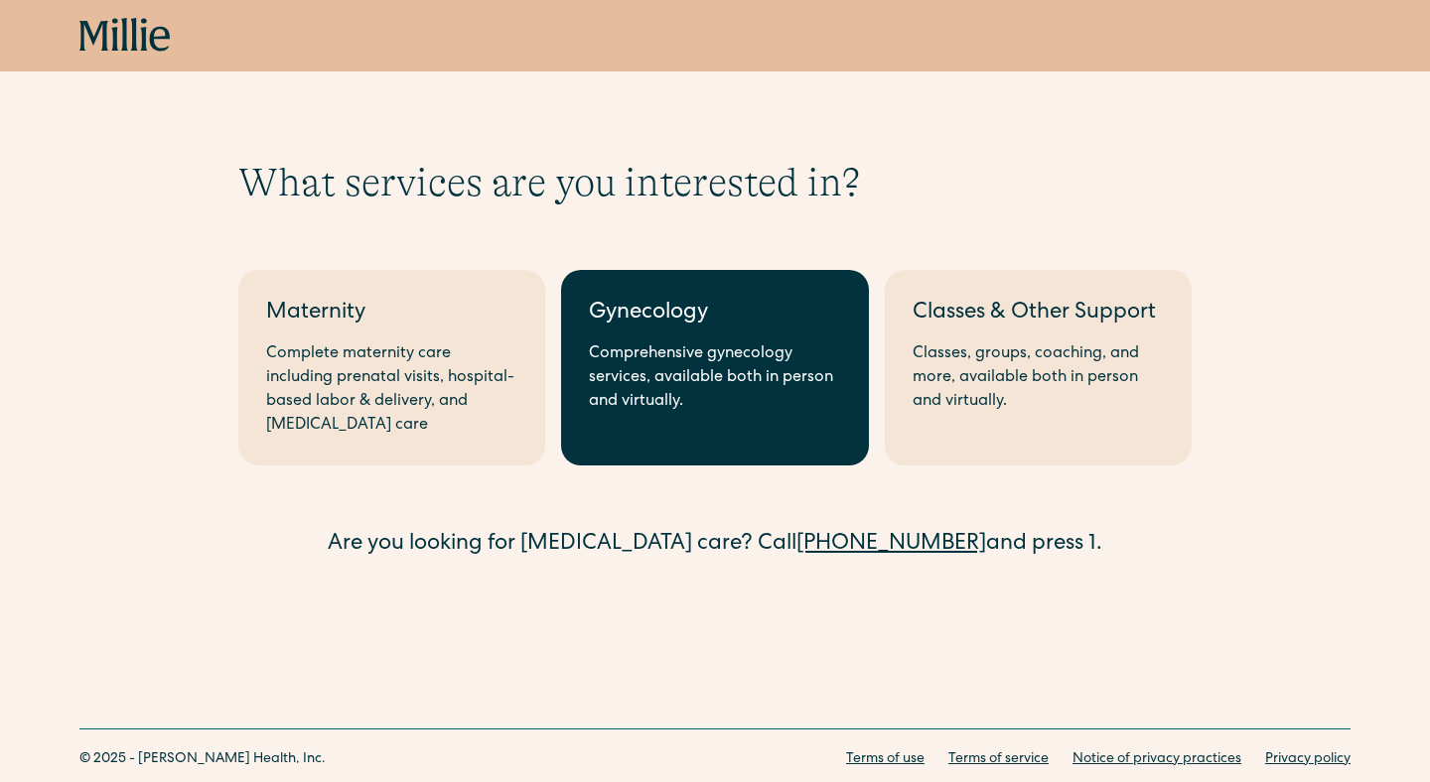
click at [722, 347] on div "Comprehensive gynecology services, available both in person and virtually." at bounding box center [714, 378] width 251 height 71
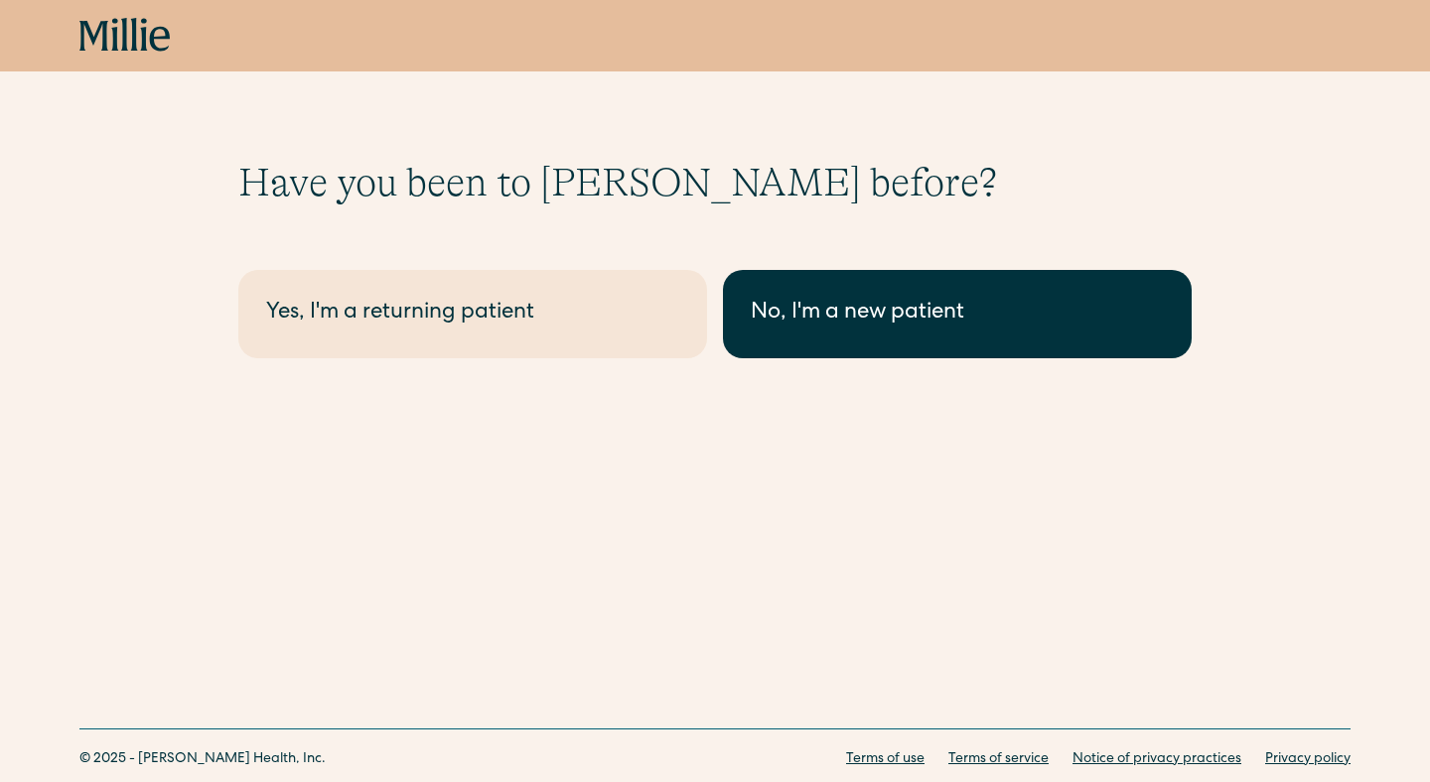
click at [784, 289] on link "No, I'm a new patient" at bounding box center [957, 314] width 469 height 88
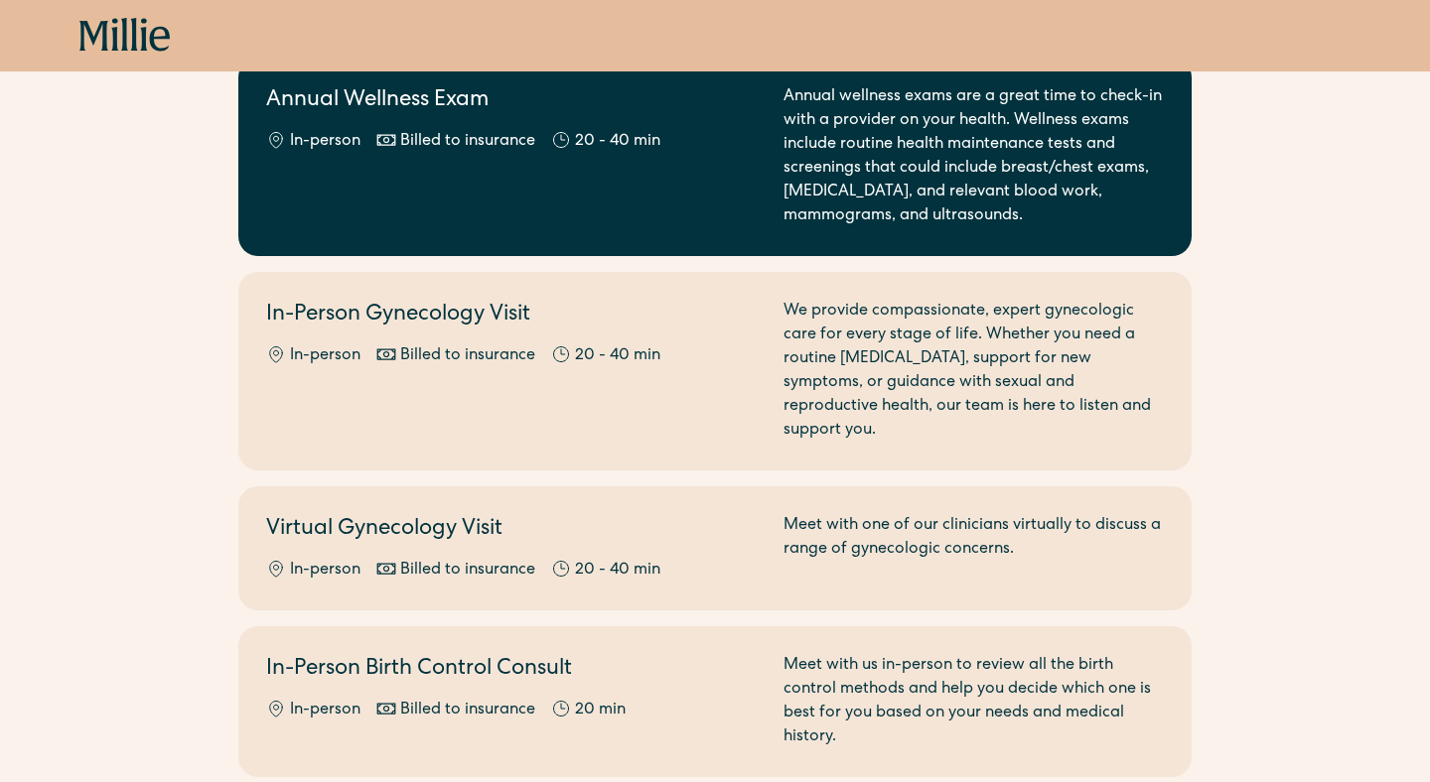
scroll to position [265, 0]
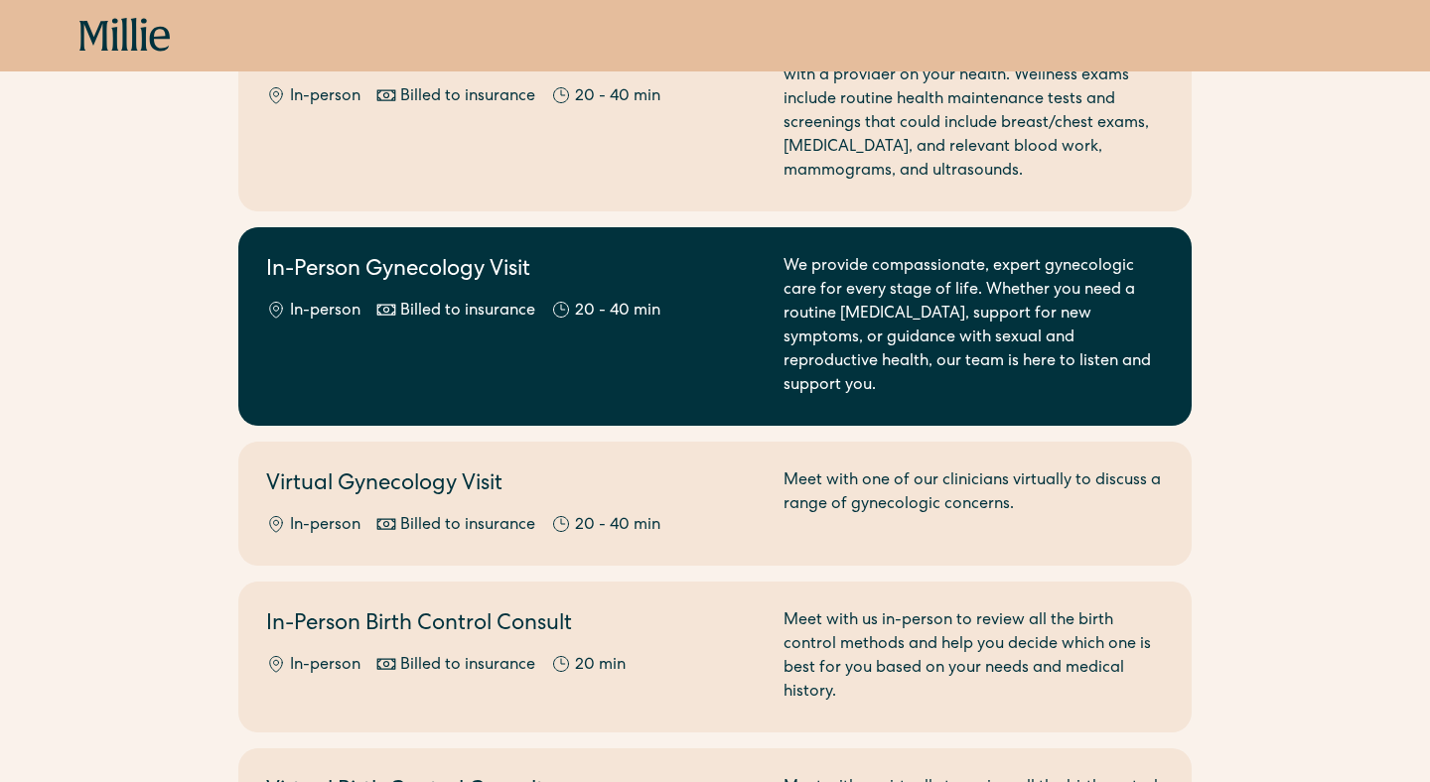
click at [639, 315] on div "20 - 40 min" at bounding box center [617, 312] width 85 height 24
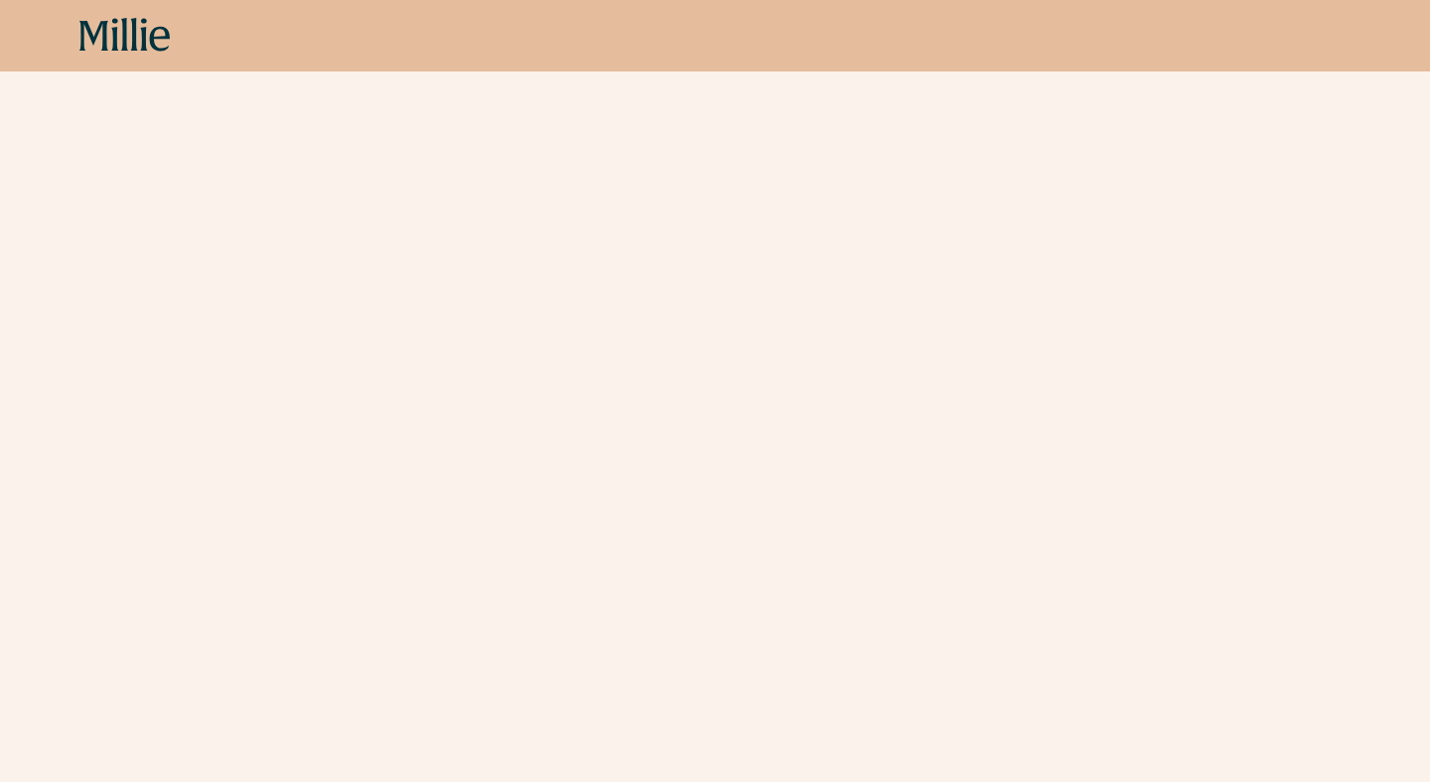
scroll to position [539, 0]
